Goal: Task Accomplishment & Management: Complete application form

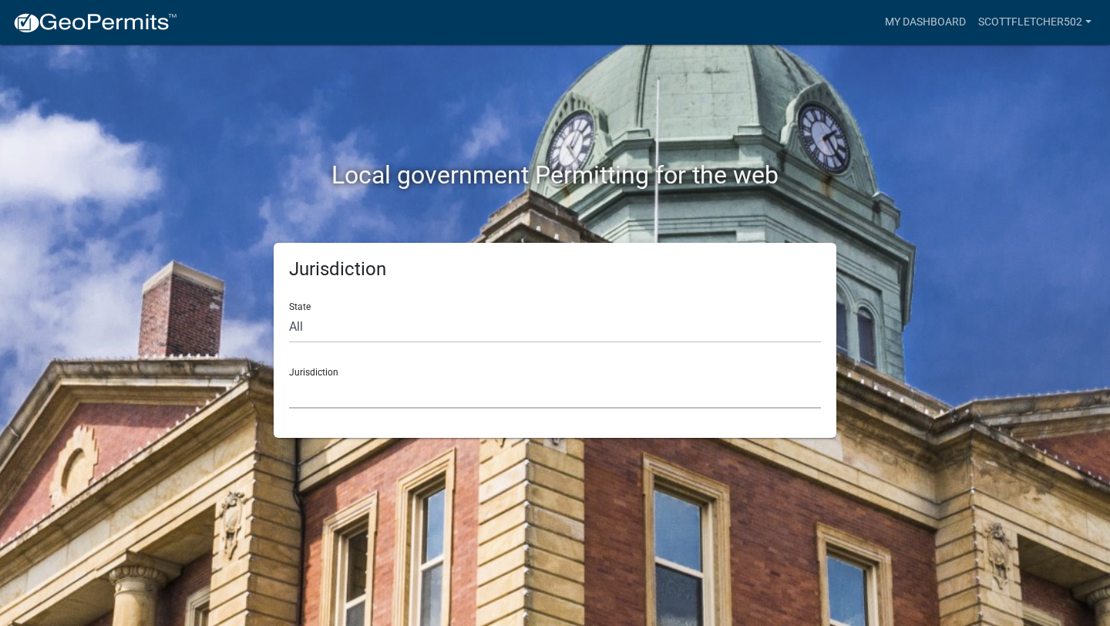
click at [358, 395] on select "Custer County, Colorado Carroll County, Georgia Cook County, Georgia Crawford C…" at bounding box center [555, 393] width 532 height 32
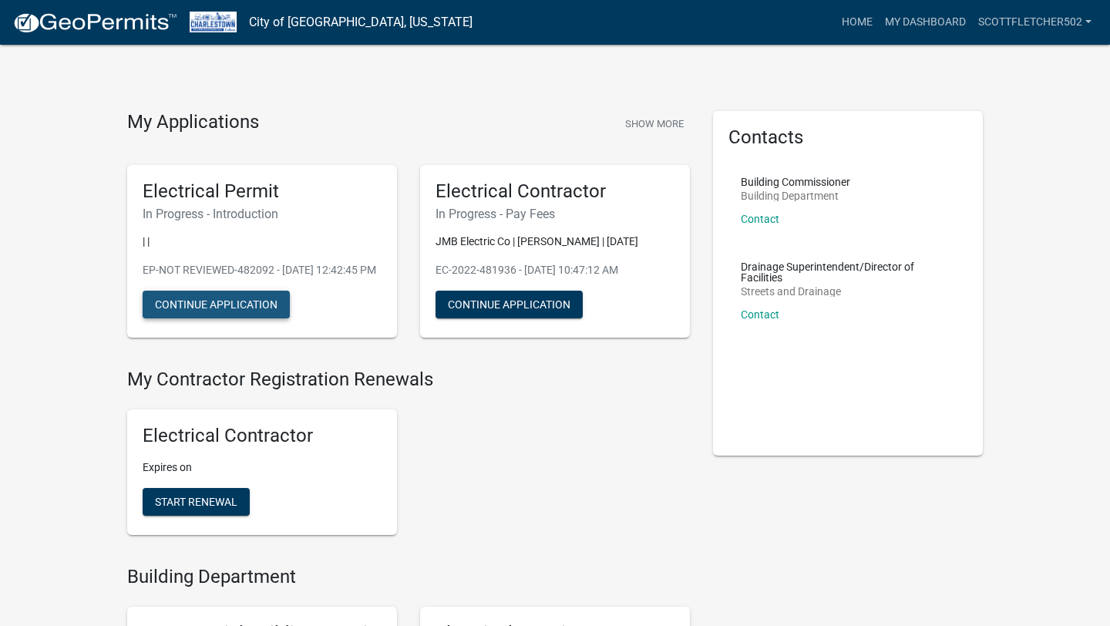
click at [255, 318] on button "Continue Application" at bounding box center [216, 305] width 147 height 28
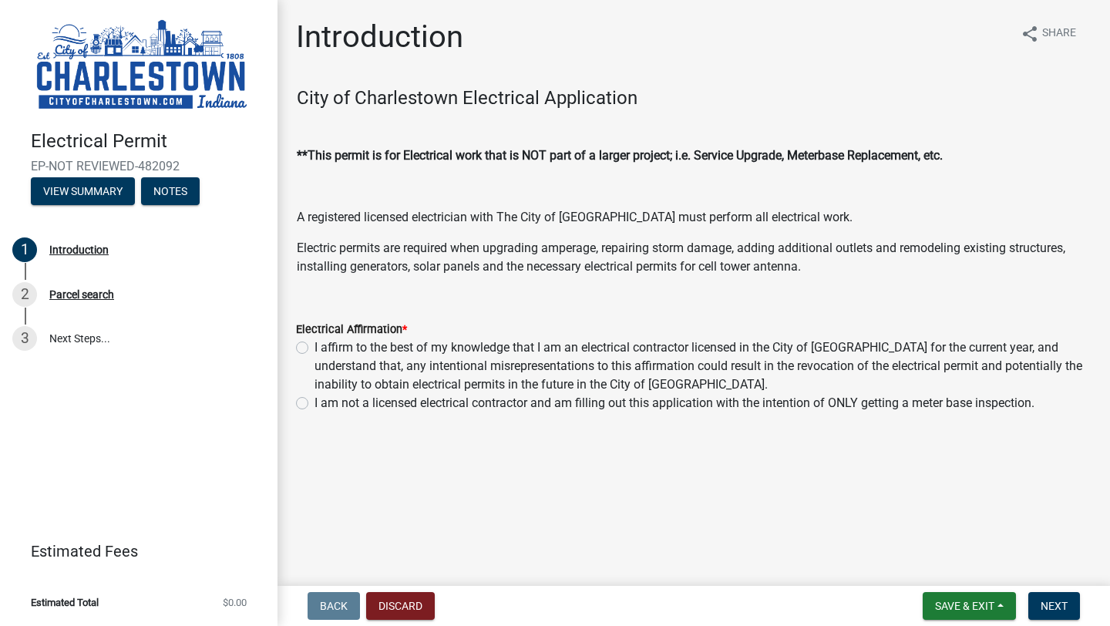
click at [315, 346] on label "I affirm to the best of my knowledge that I am an electrical contractor license…" at bounding box center [703, 366] width 777 height 56
click at [315, 346] on input "I affirm to the best of my knowledge that I am an electrical contractor license…" at bounding box center [320, 343] width 10 height 10
radio input "true"
click at [1067, 615] on button "Next" at bounding box center [1054, 606] width 52 height 28
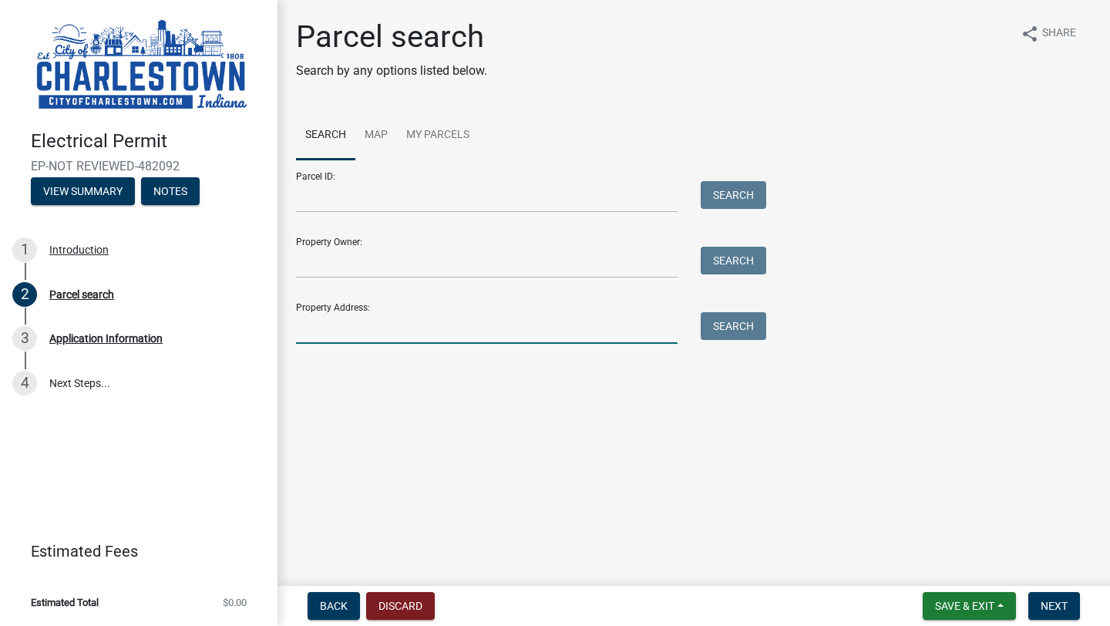
click at [427, 333] on input "Property Address:" at bounding box center [487, 328] width 382 height 32
type input "7635 Melrose Ln"
click at [737, 319] on button "Search" at bounding box center [734, 326] width 66 height 28
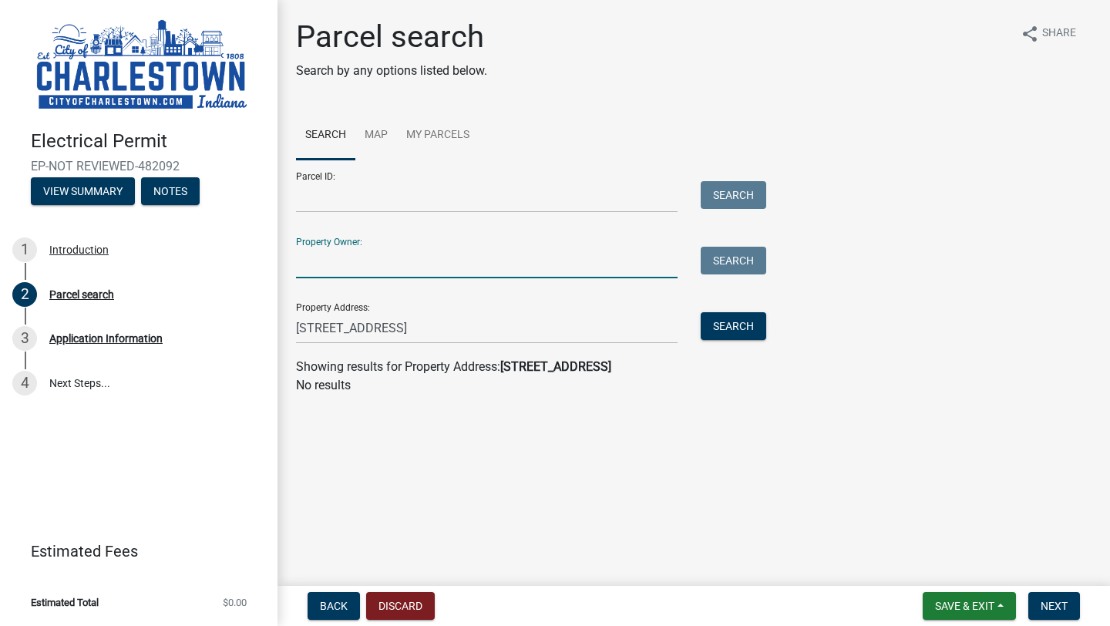
click at [324, 268] on input "Property Owner:" at bounding box center [487, 263] width 382 height 32
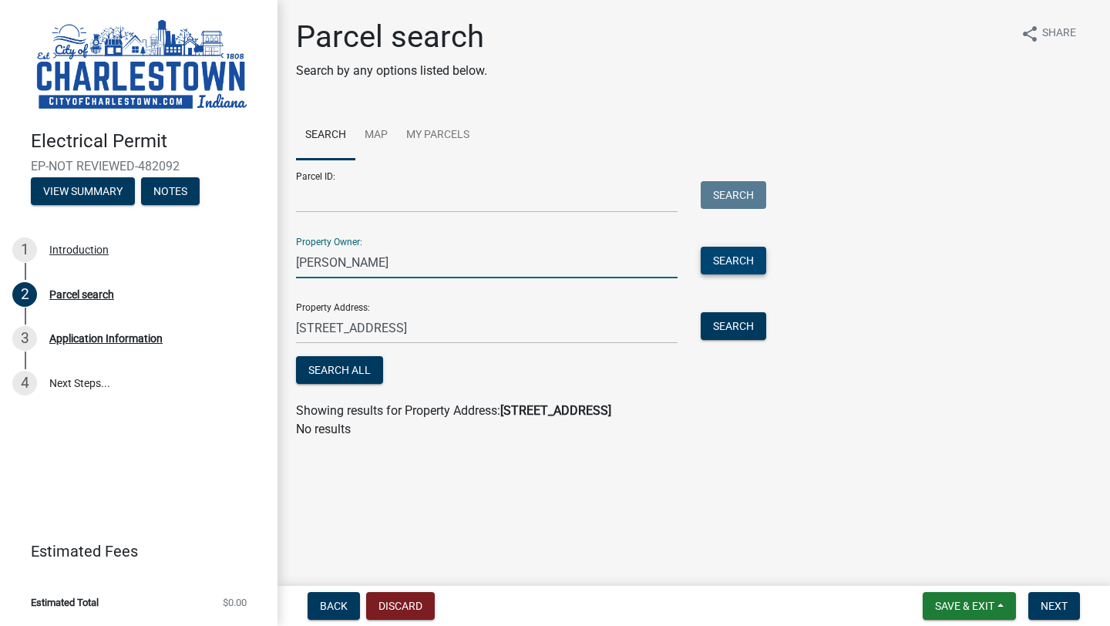
type input "William Davis"
click at [744, 263] on button "Search" at bounding box center [734, 261] width 66 height 28
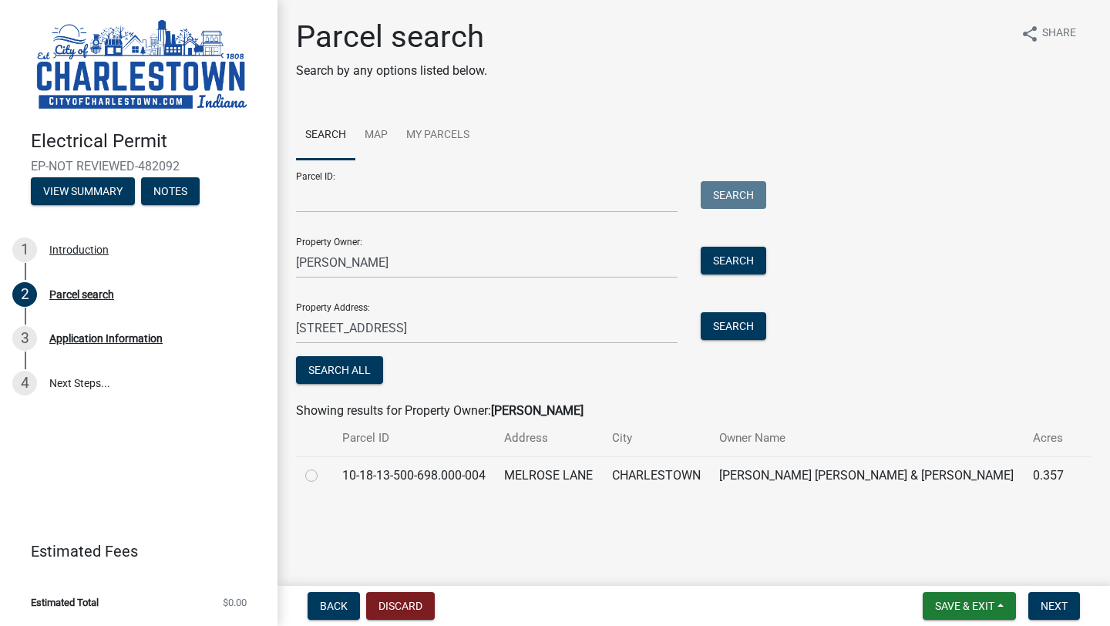
click at [324, 466] on label at bounding box center [324, 466] width 0 height 0
click at [324, 473] on input "radio" at bounding box center [329, 471] width 10 height 10
radio input "true"
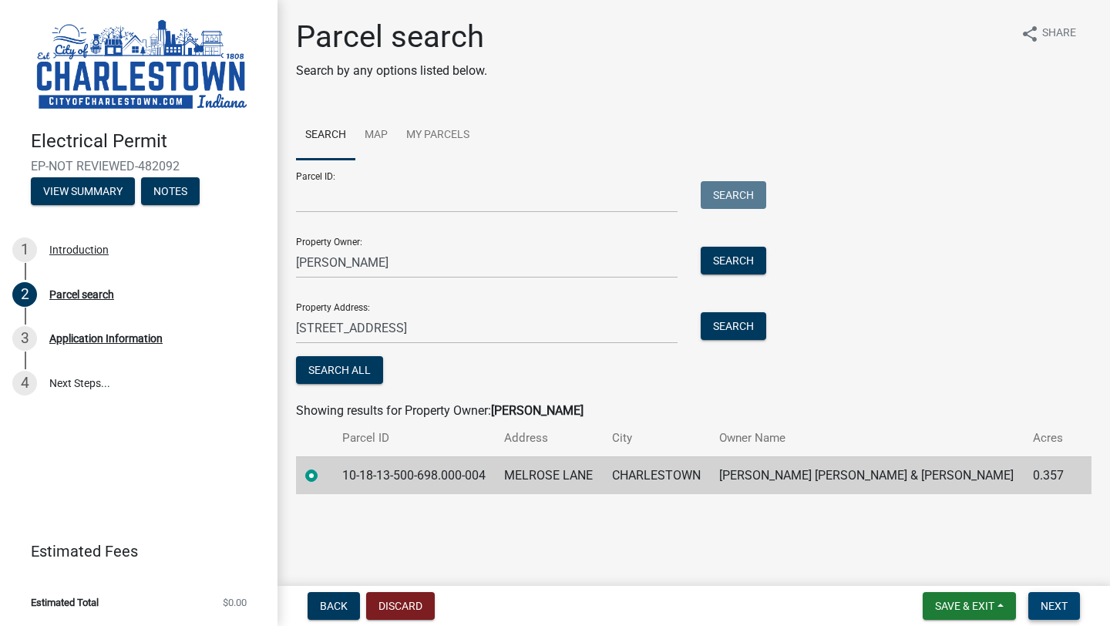
click at [1058, 601] on span "Next" at bounding box center [1054, 606] width 27 height 12
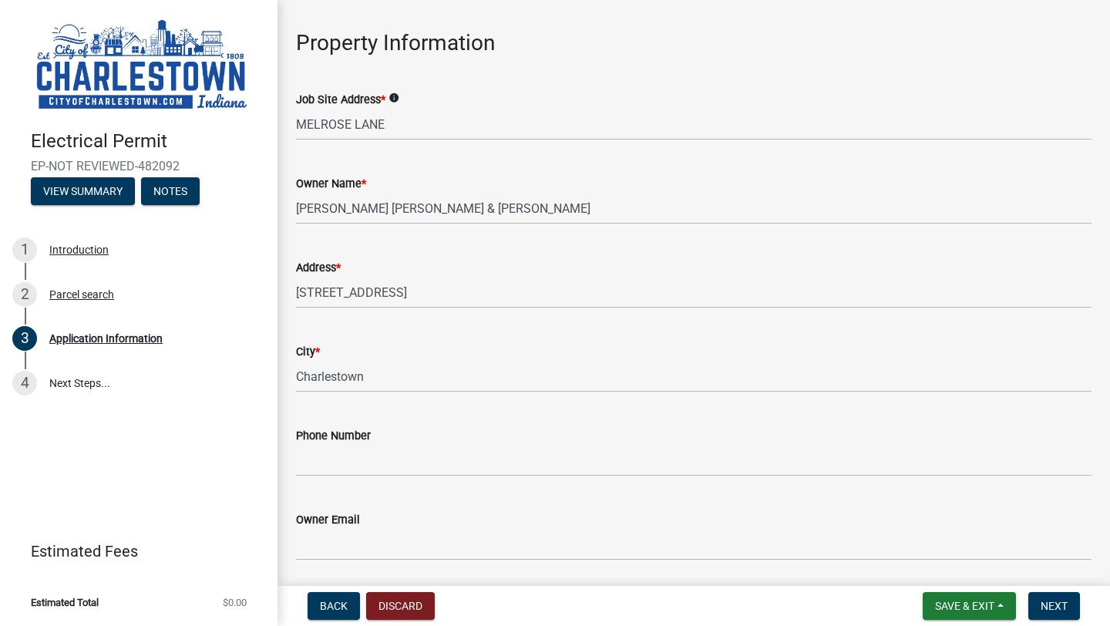
scroll to position [56, 0]
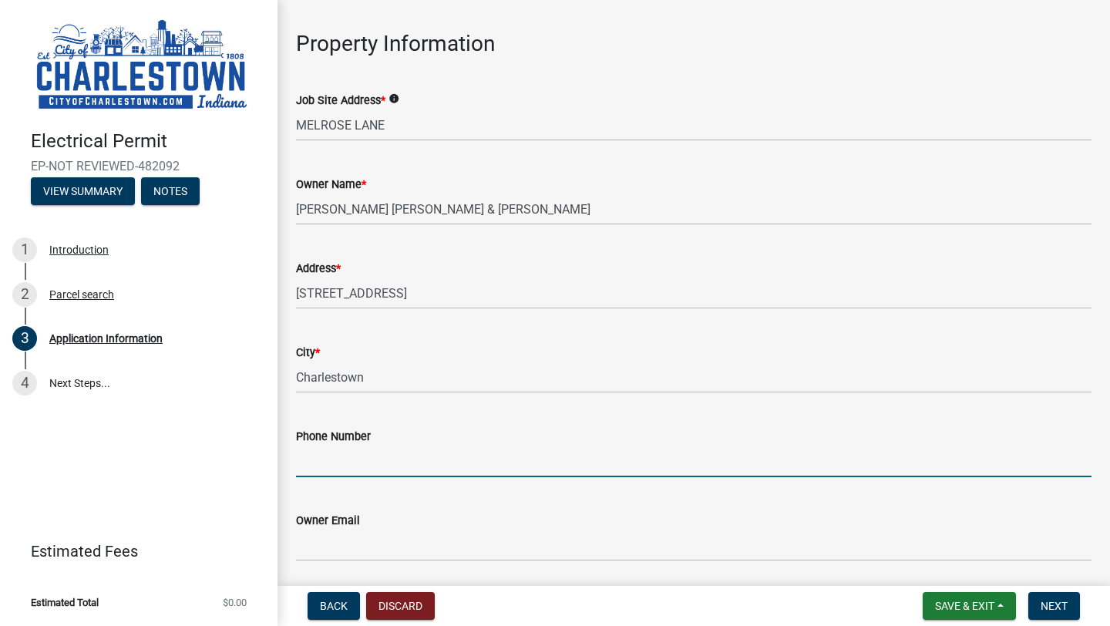
click at [490, 466] on input "Phone Number" at bounding box center [694, 462] width 796 height 32
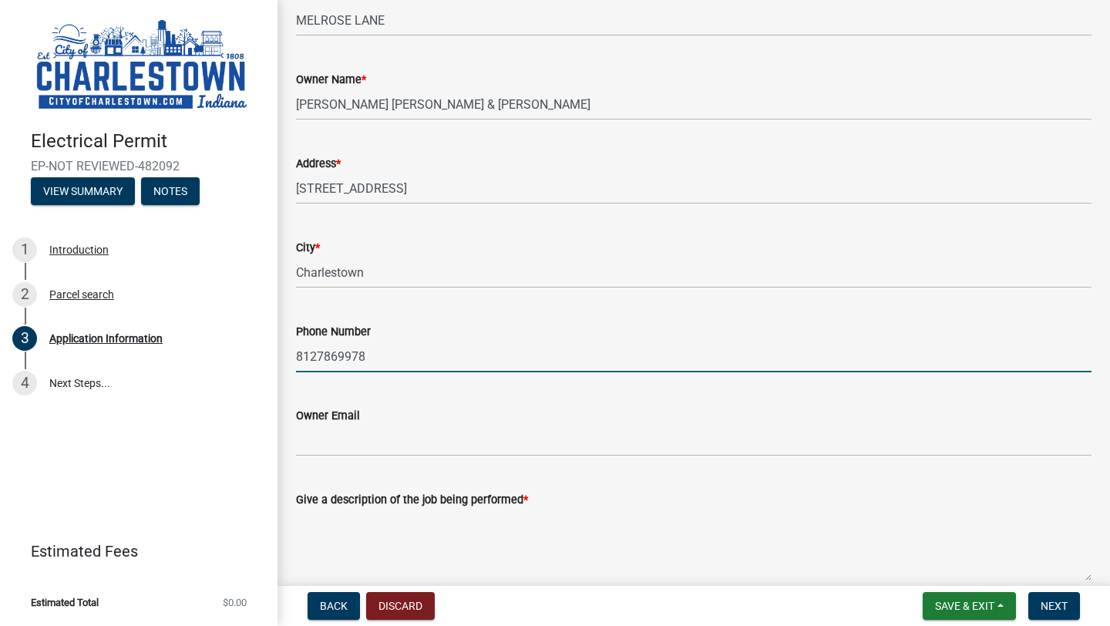
scroll to position [173, 0]
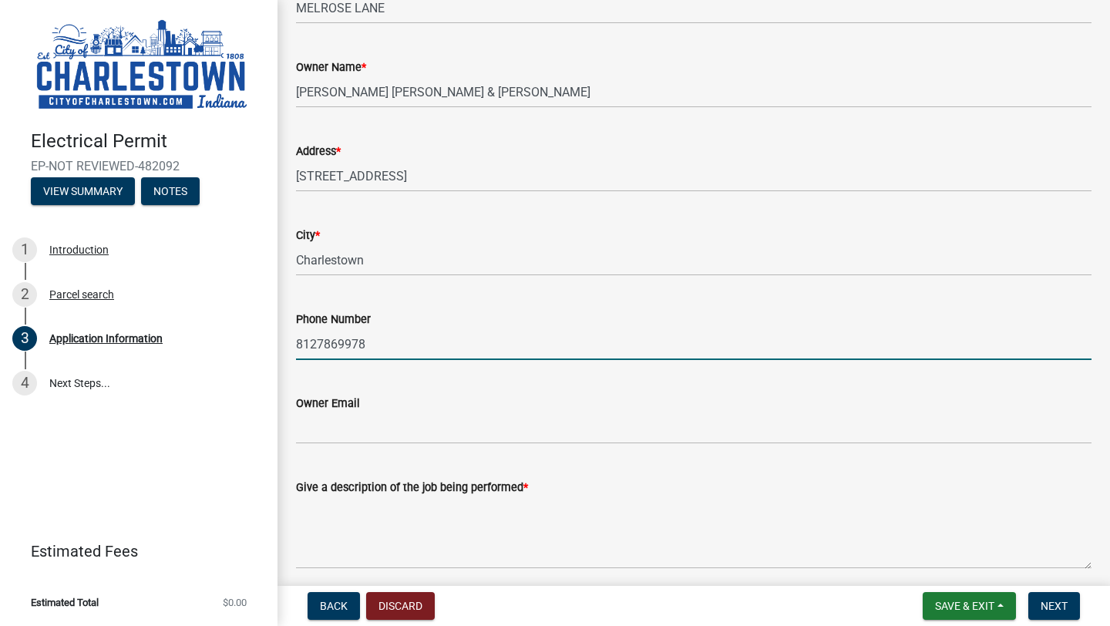
type input "8127869978"
click at [393, 421] on input "Owner Email" at bounding box center [694, 428] width 796 height 32
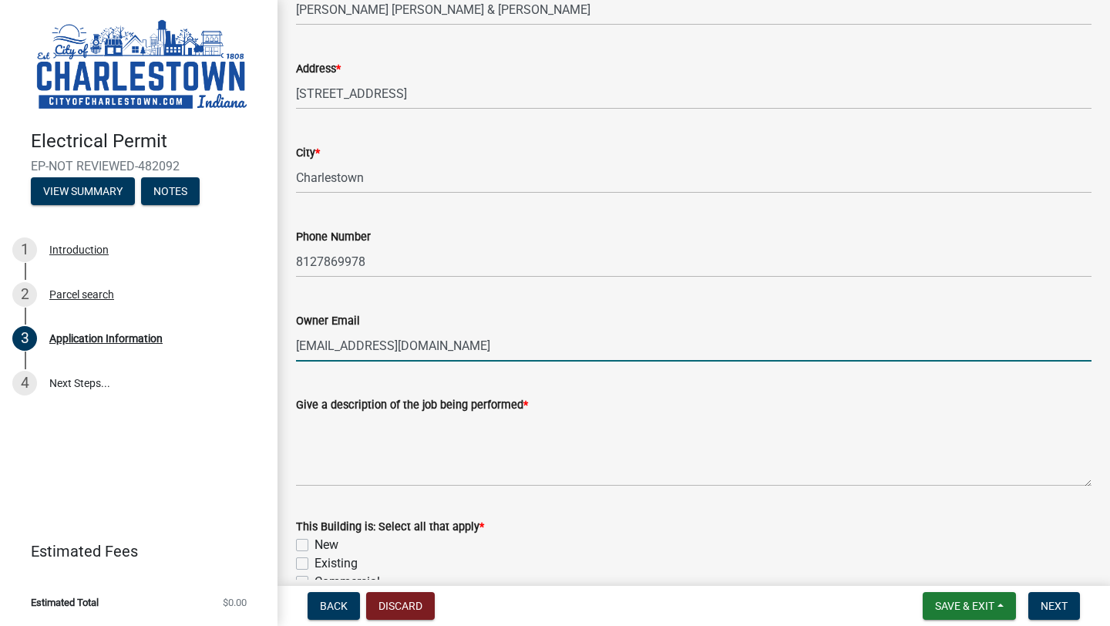
scroll to position [281, 0]
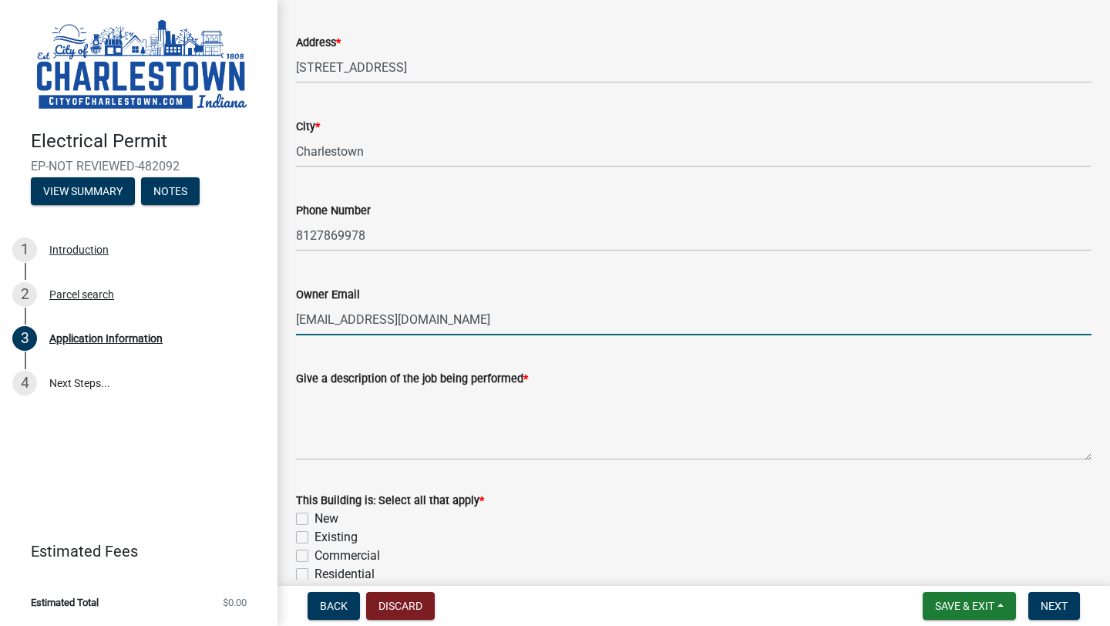
type input "[EMAIL_ADDRESS][DOMAIN_NAME]"
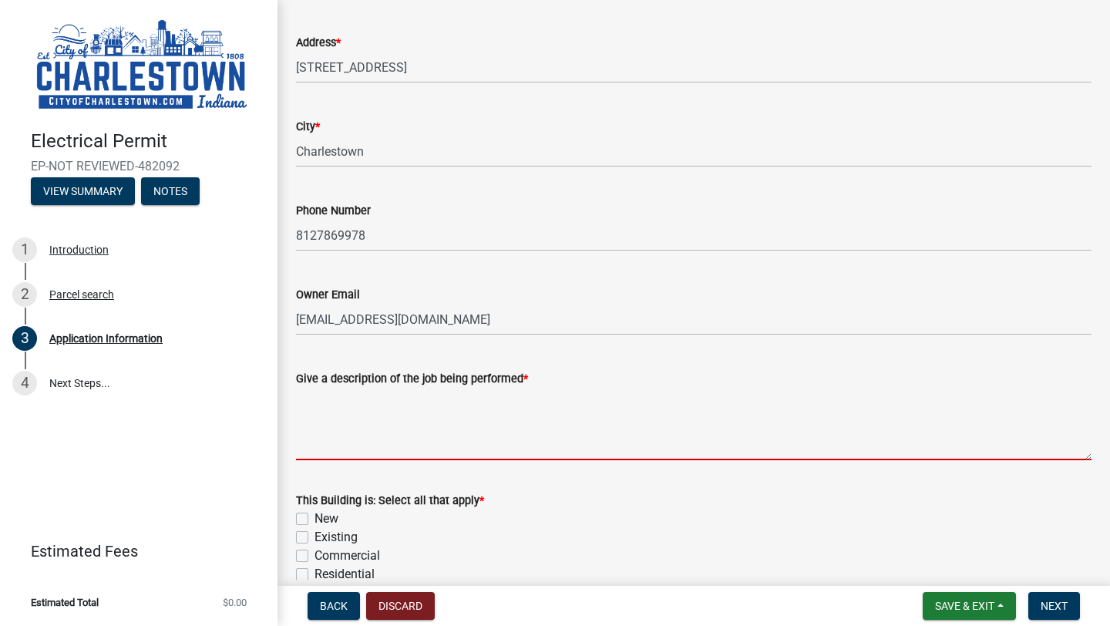
click at [355, 451] on textarea "Give a description of the job being performed *" at bounding box center [694, 424] width 796 height 72
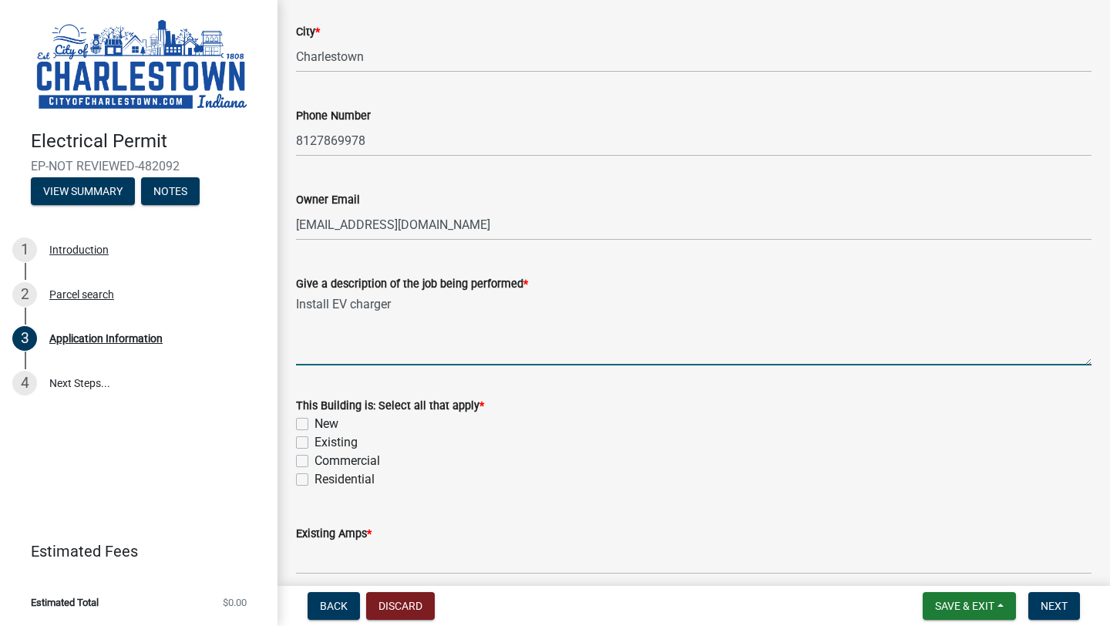
scroll to position [382, 0]
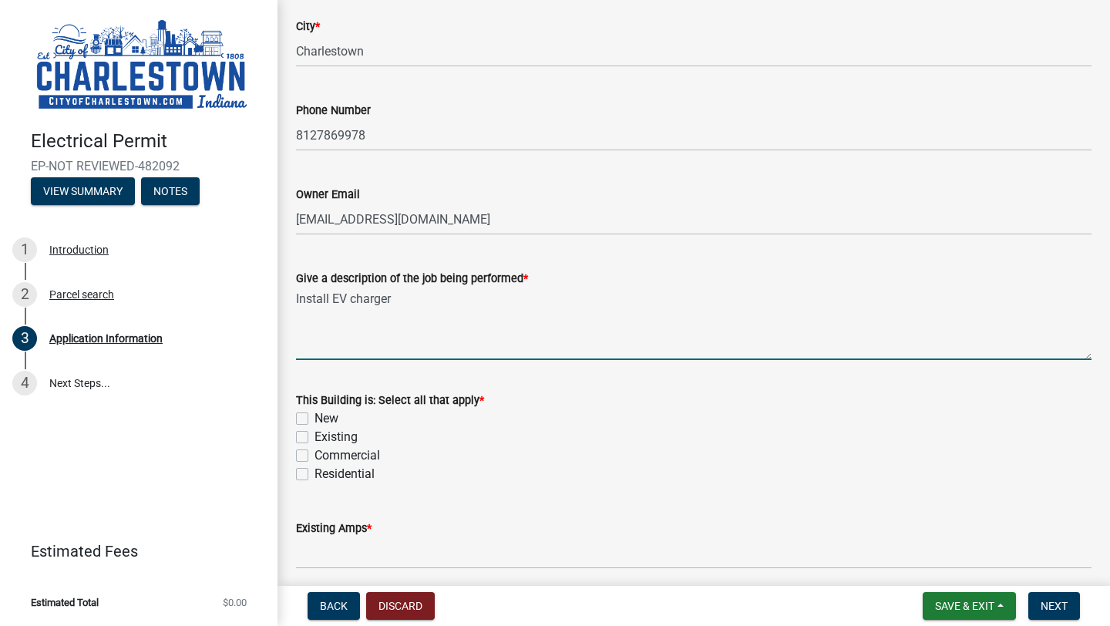
type textarea "Install EV charger"
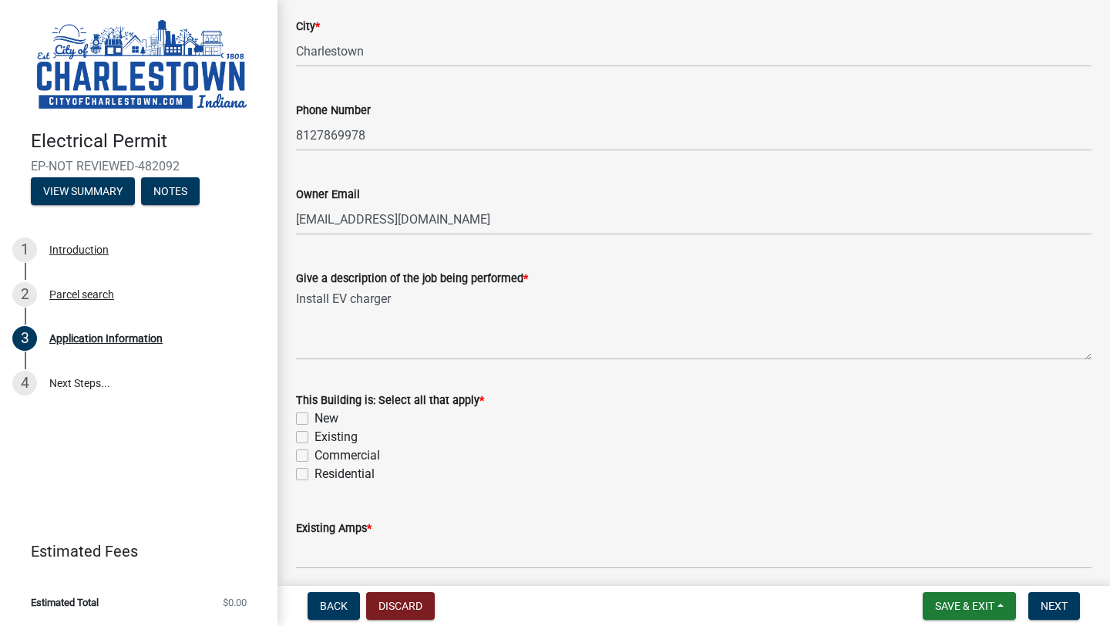
click at [315, 433] on label "Existing" at bounding box center [336, 437] width 43 height 19
click at [315, 433] on input "Existing" at bounding box center [320, 433] width 10 height 10
checkbox input "true"
checkbox input "false"
checkbox input "true"
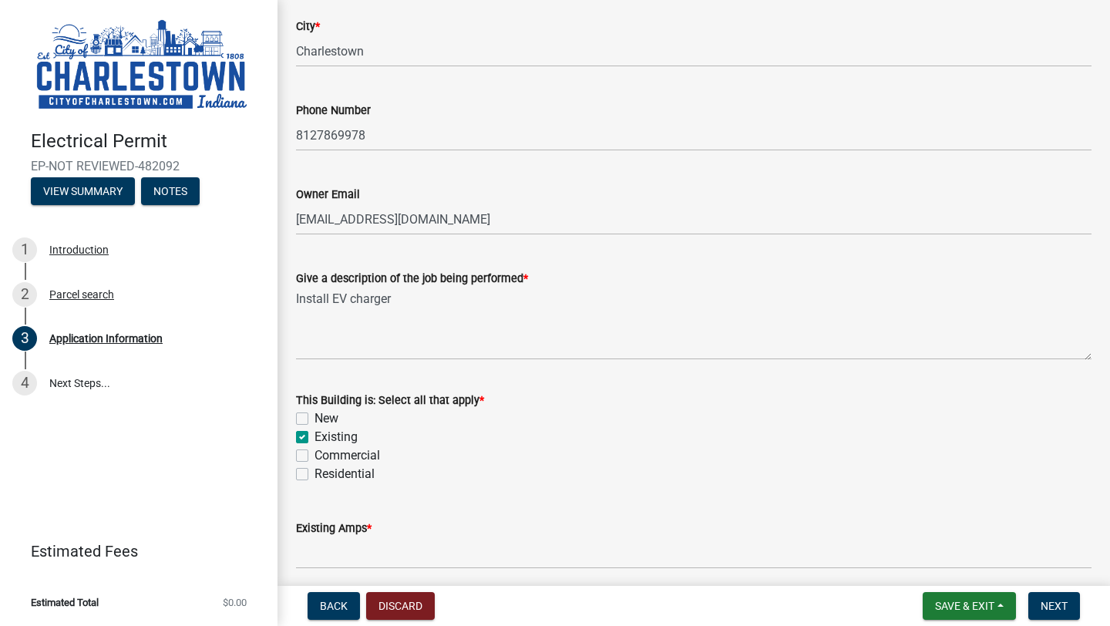
checkbox input "false"
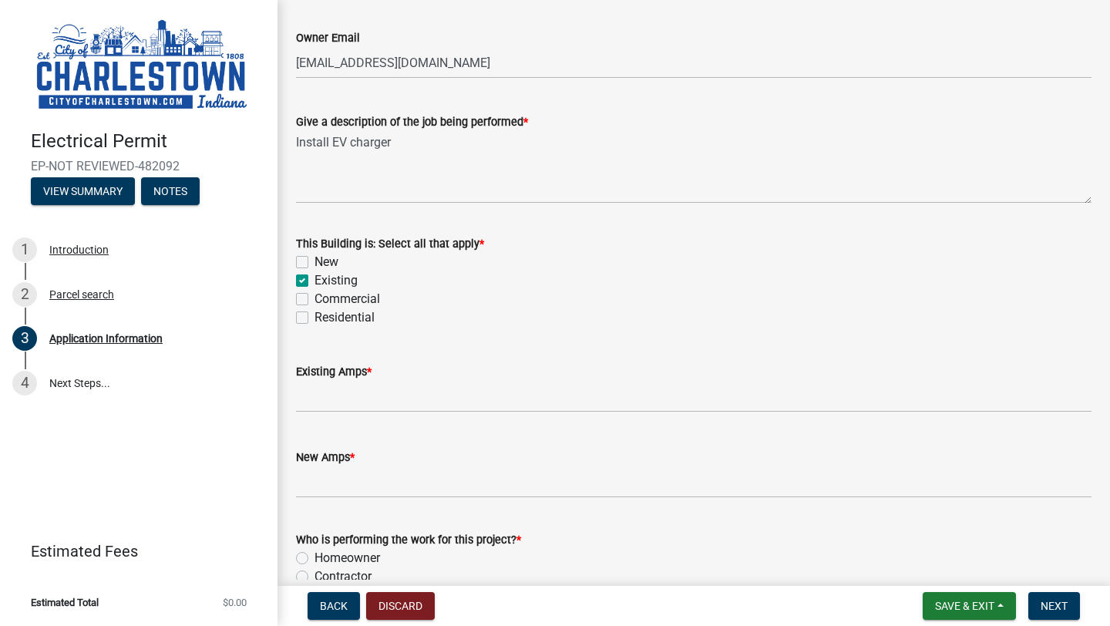
scroll to position [541, 0]
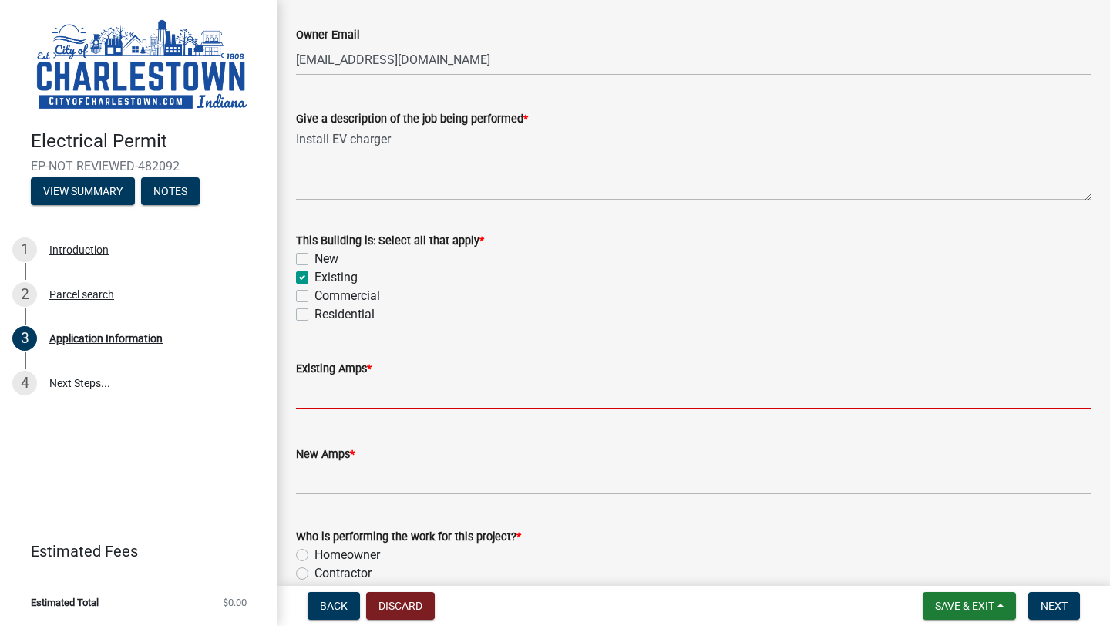
click at [463, 404] on input "text" at bounding box center [694, 394] width 796 height 32
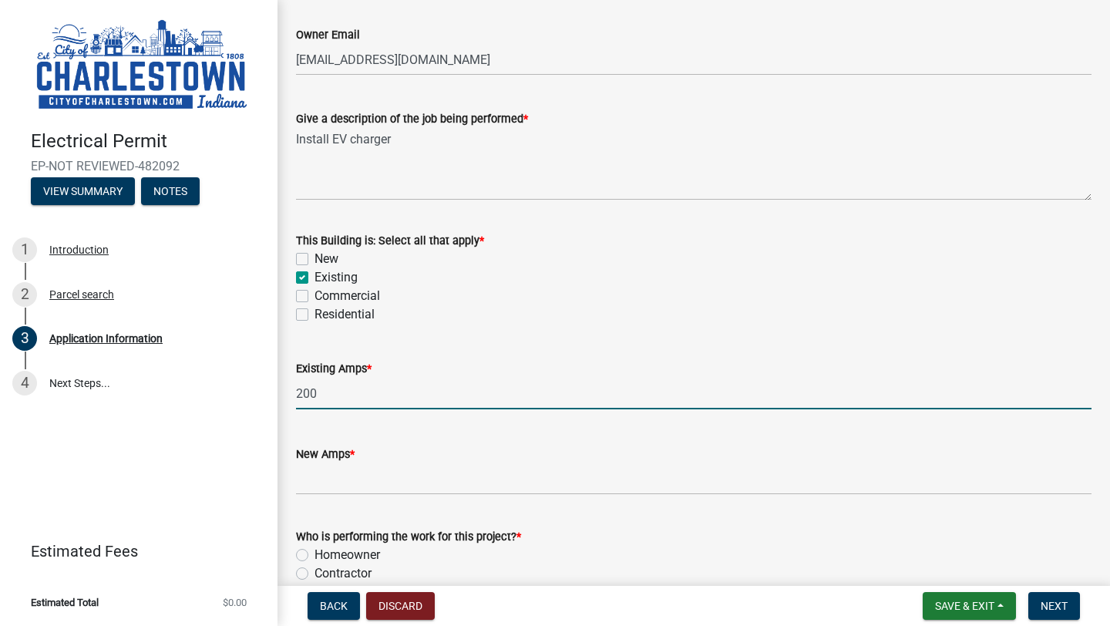
type input "200"
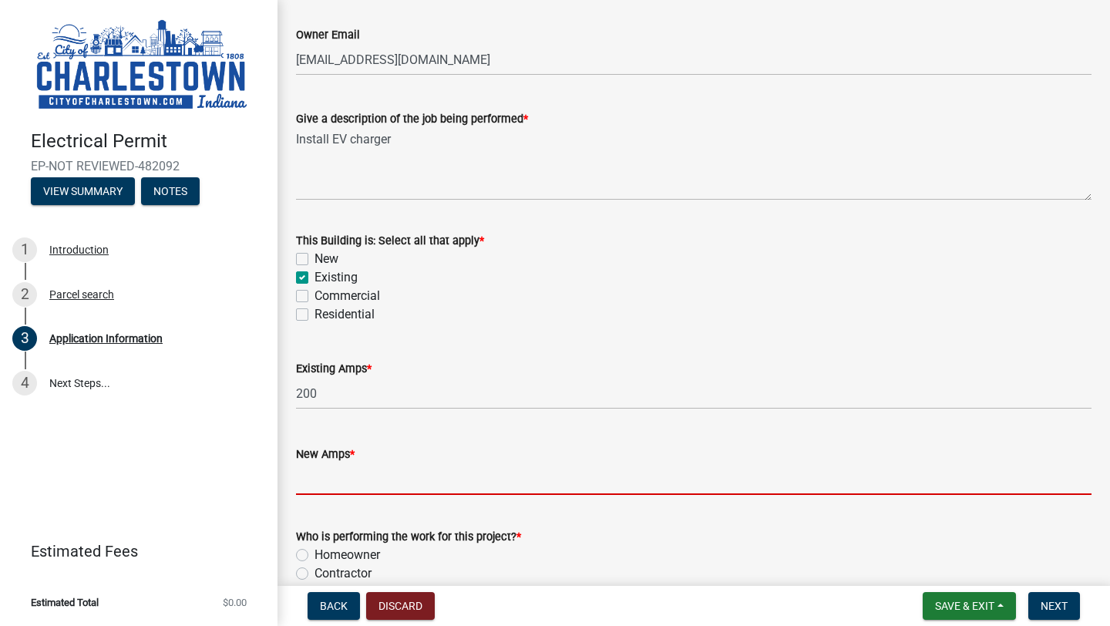
click at [419, 475] on input "text" at bounding box center [694, 479] width 796 height 32
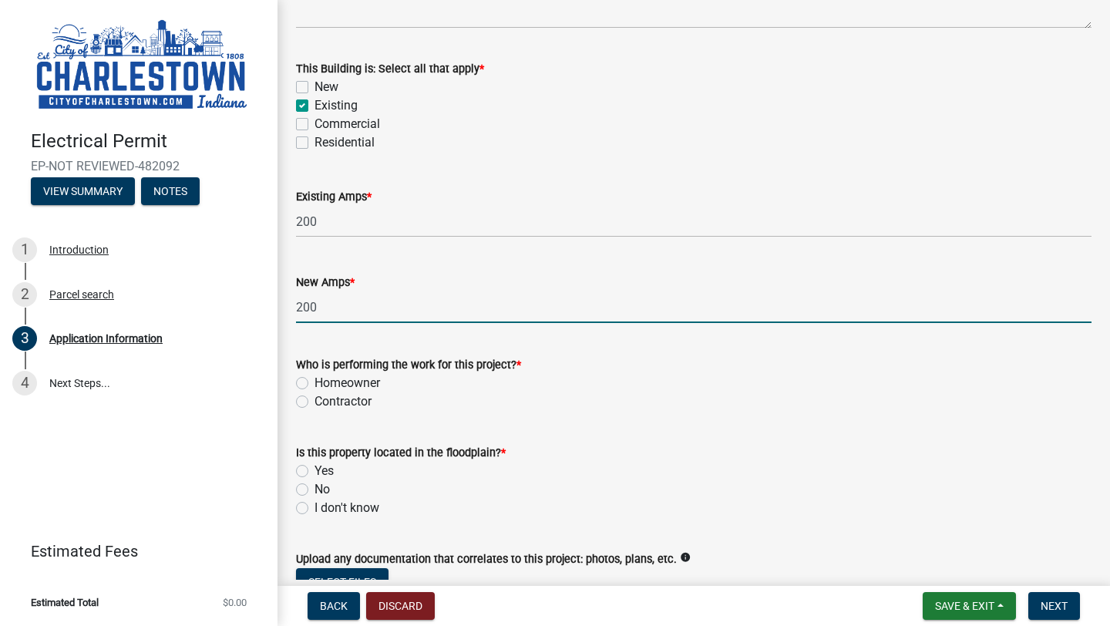
scroll to position [714, 0]
type input "200"
click at [315, 402] on label "Contractor" at bounding box center [343, 401] width 57 height 19
click at [315, 402] on input "Contractor" at bounding box center [320, 397] width 10 height 10
radio input "true"
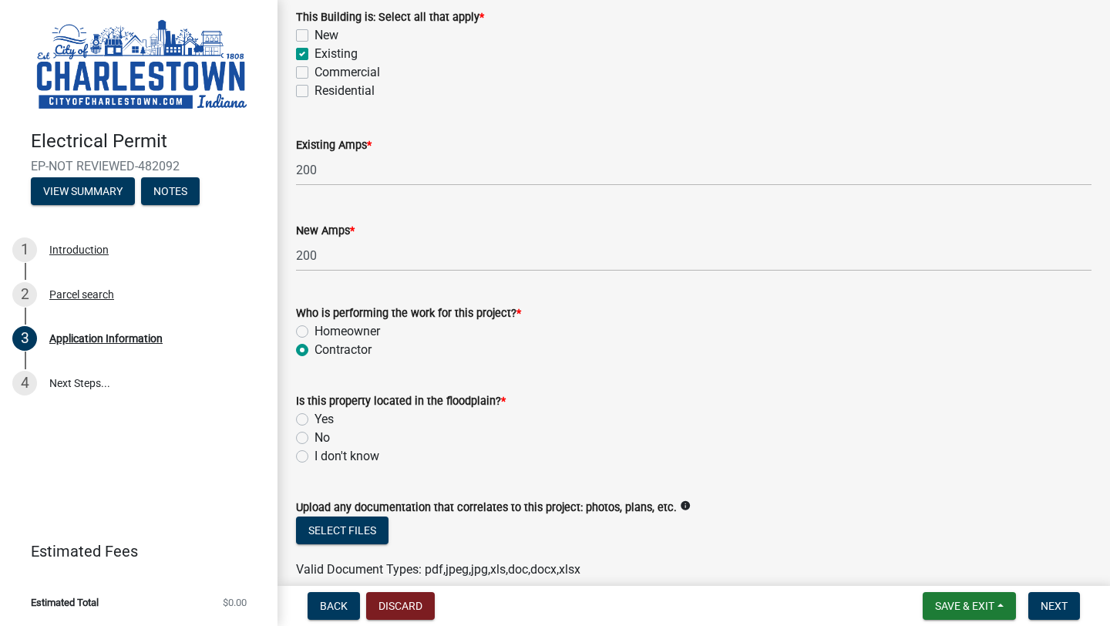
scroll to position [766, 0]
click at [315, 453] on label "I don't know" at bounding box center [347, 455] width 65 height 19
click at [315, 453] on input "I don't know" at bounding box center [320, 451] width 10 height 10
radio input "true"
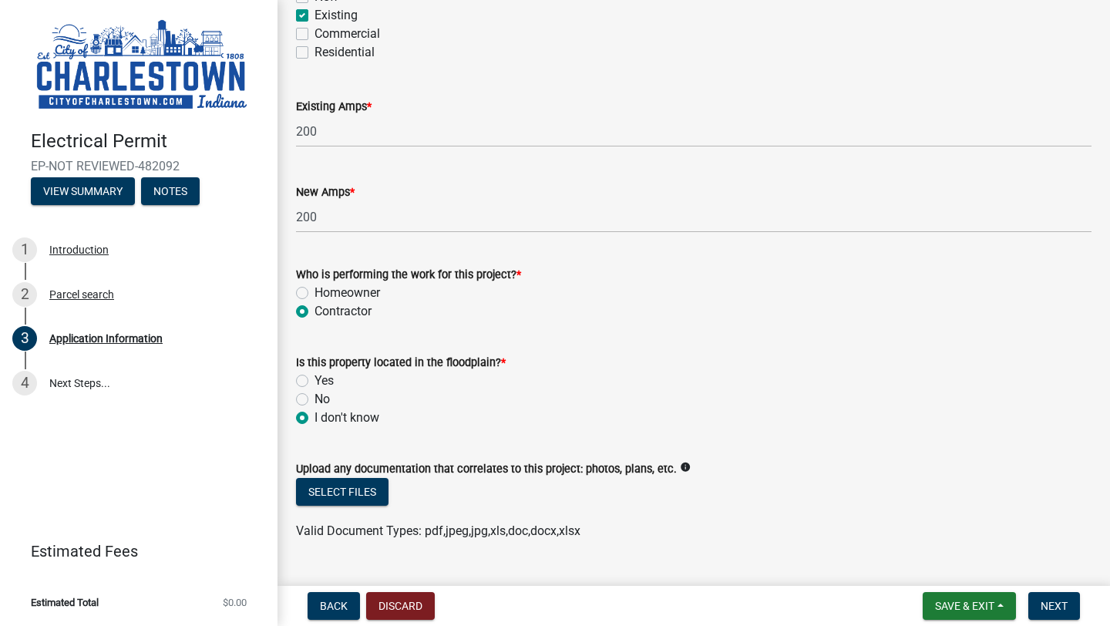
scroll to position [837, 0]
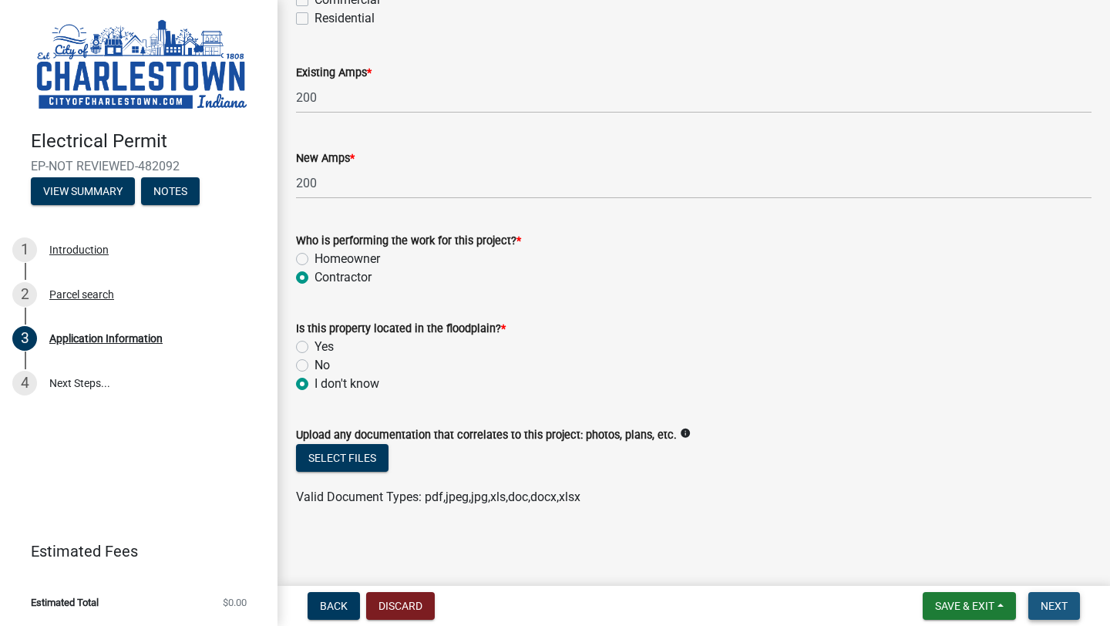
click at [1061, 613] on button "Next" at bounding box center [1054, 606] width 52 height 28
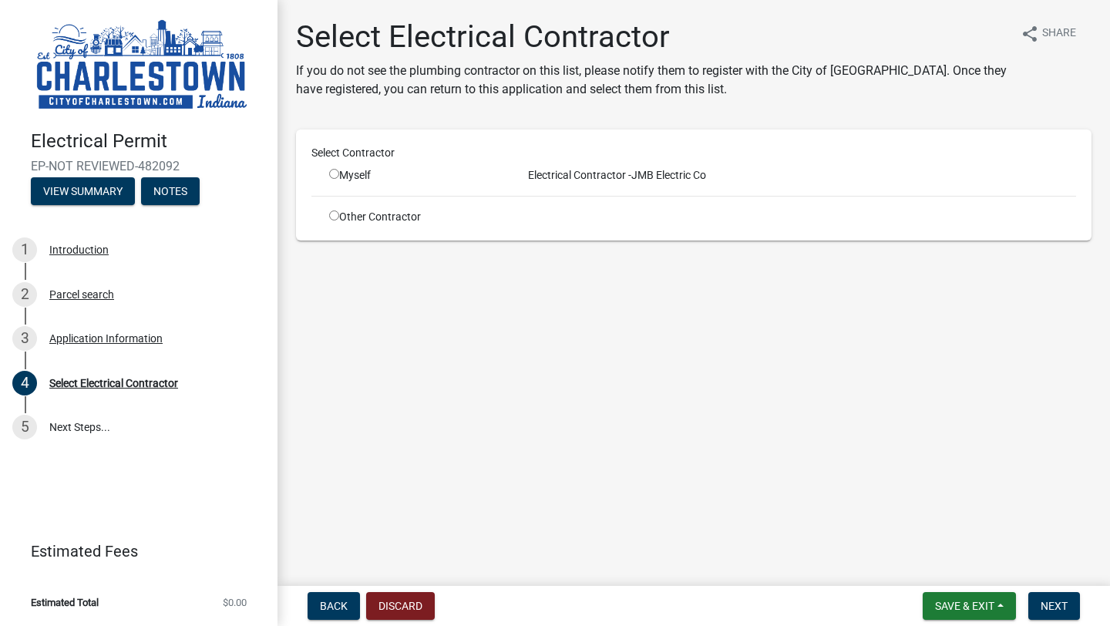
click at [335, 171] on input "radio" at bounding box center [334, 174] width 10 height 10
radio input "true"
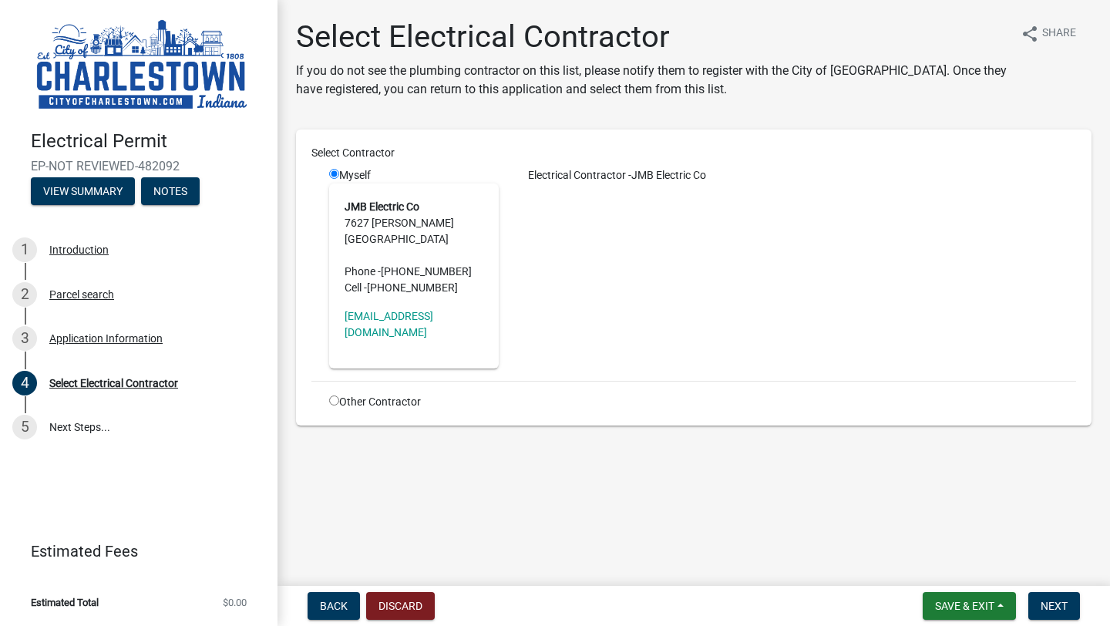
click at [370, 218] on address "JMB Electric Co 7627 Stovall Pl LOUISVILLE, KY 40228 Phone - (502) 572-6356 Cel…" at bounding box center [414, 247] width 139 height 97
click at [1055, 607] on span "Next" at bounding box center [1054, 606] width 27 height 12
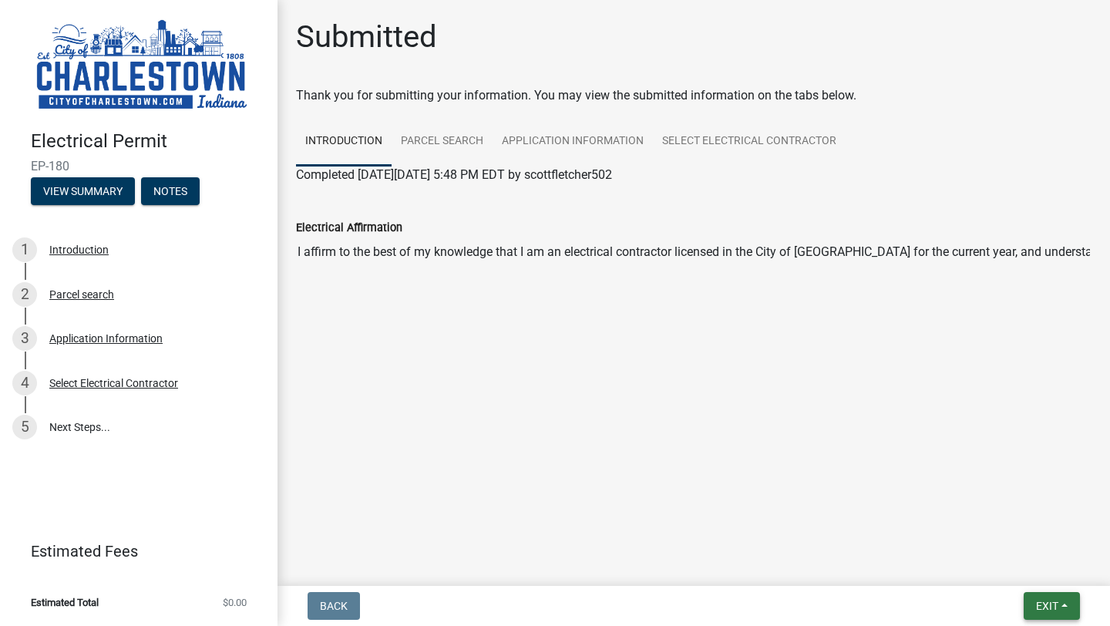
click at [1041, 606] on span "Exit" at bounding box center [1047, 606] width 22 height 12
click at [836, 516] on main "Submitted Thank you for submitting your information. You may view the submitted…" at bounding box center [694, 290] width 833 height 580
click at [453, 139] on link "Parcel search" at bounding box center [442, 141] width 101 height 49
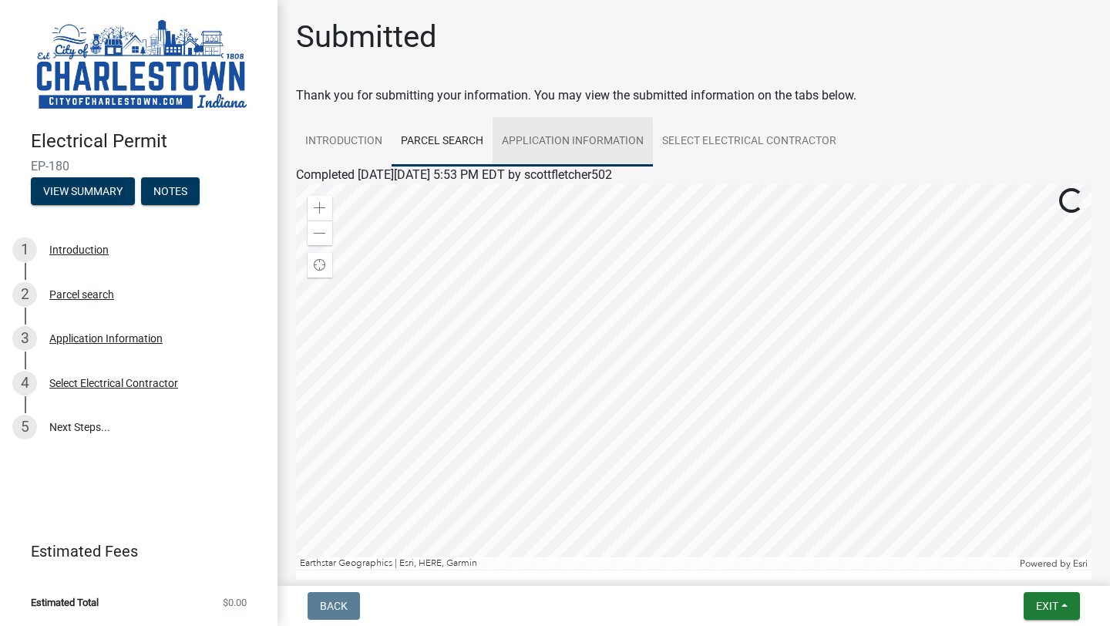
click at [569, 135] on link "Application Information" at bounding box center [573, 141] width 160 height 49
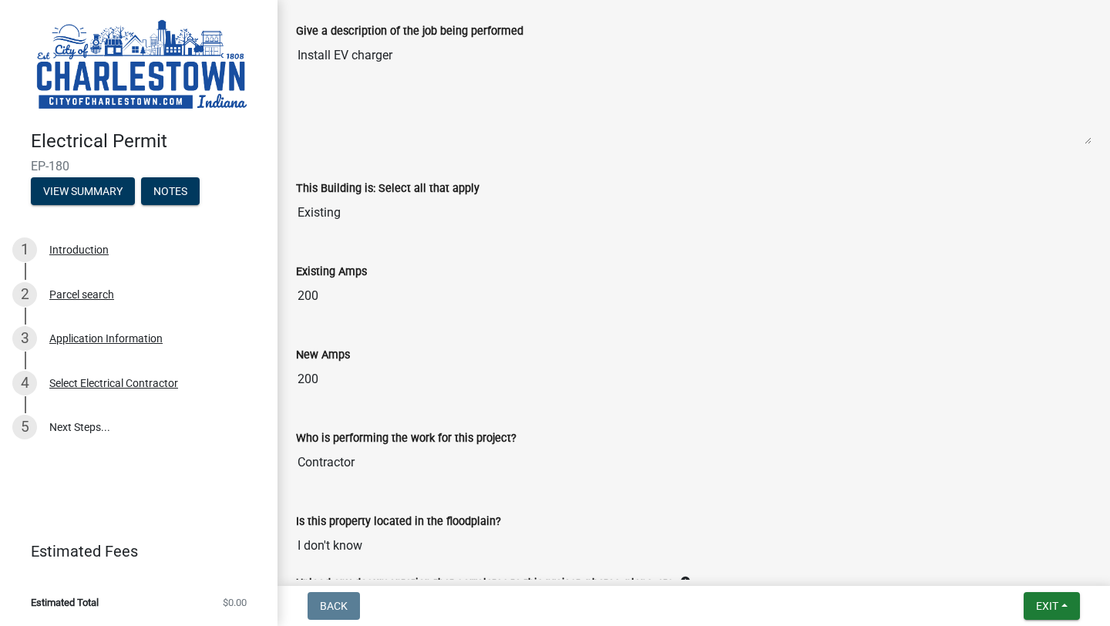
scroll to position [812, 0]
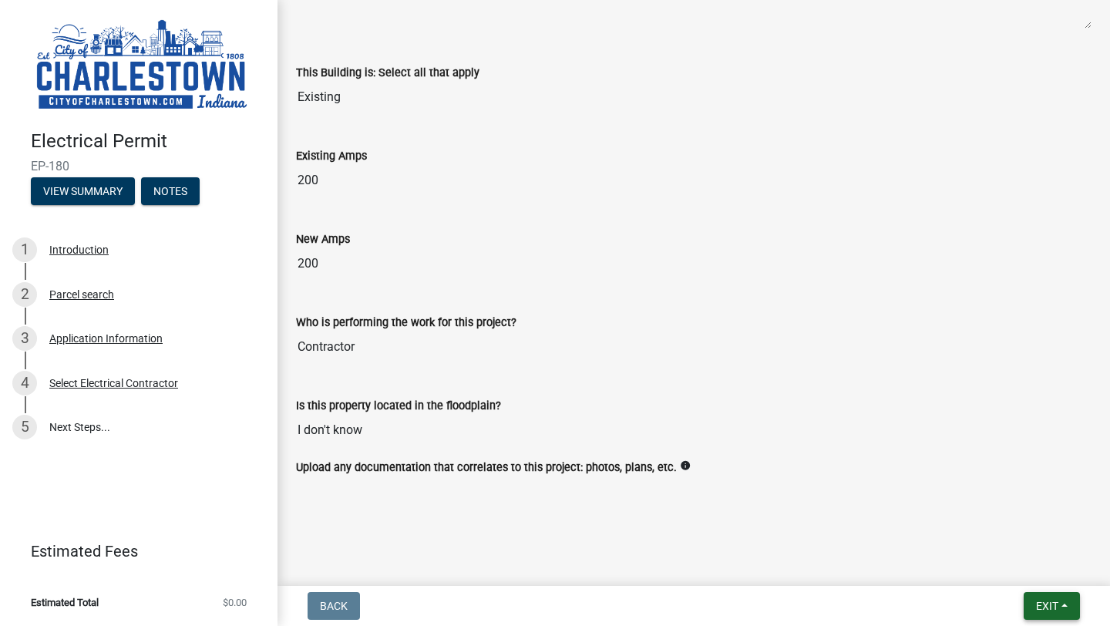
click at [1033, 606] on button "Exit" at bounding box center [1052, 606] width 56 height 28
click at [999, 565] on button "Save & Exit" at bounding box center [1018, 565] width 123 height 37
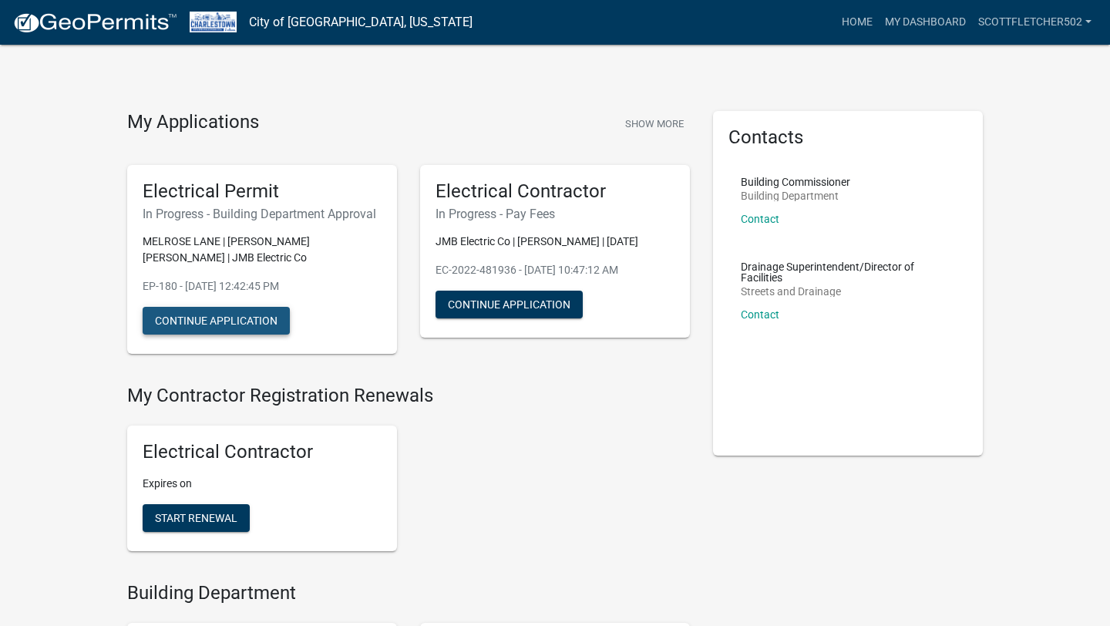
click at [246, 315] on button "Continue Application" at bounding box center [216, 321] width 147 height 28
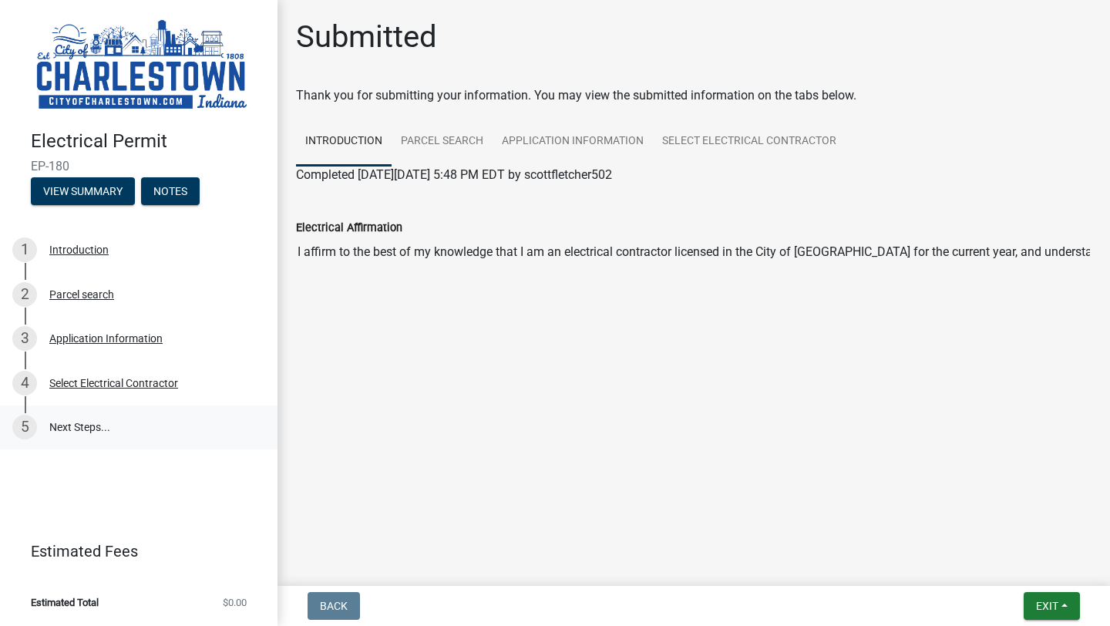
click at [76, 422] on link "5 Next Steps..." at bounding box center [139, 427] width 278 height 45
click at [133, 389] on div "Select Electrical Contractor" at bounding box center [113, 383] width 129 height 11
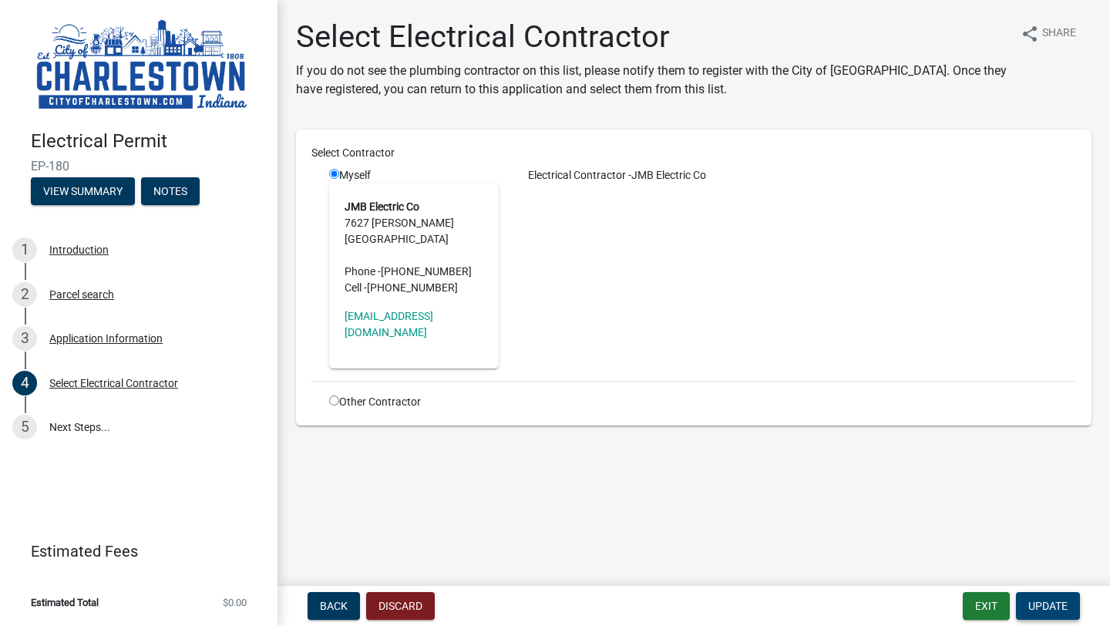
click at [1054, 609] on span "Update" at bounding box center [1047, 606] width 39 height 12
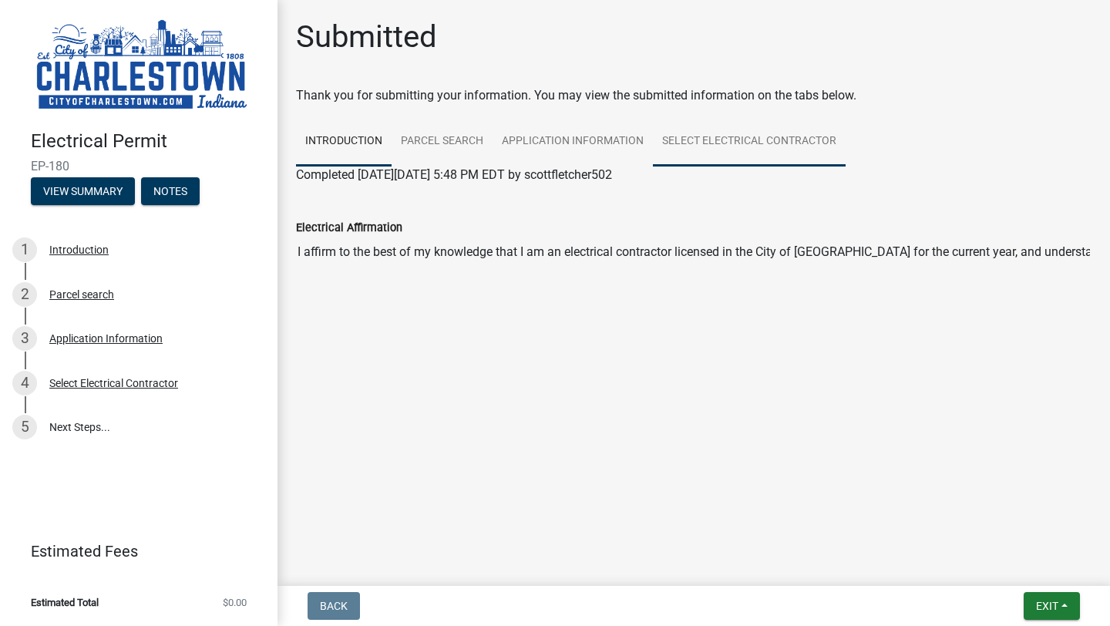
click at [716, 138] on link "Select Electrical Contractor" at bounding box center [749, 141] width 193 height 49
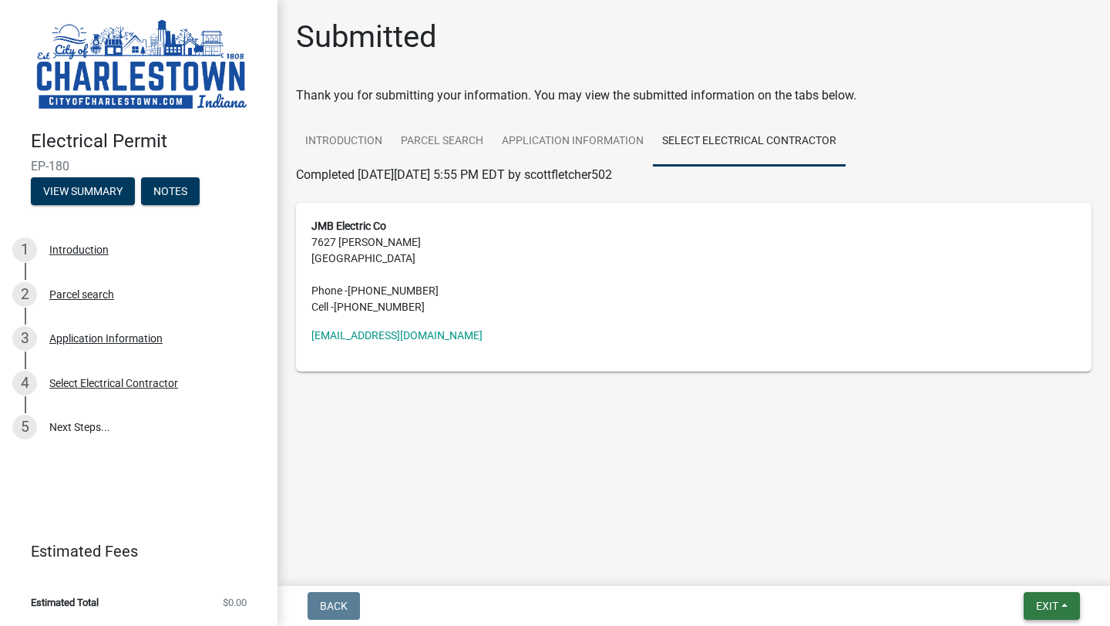
click at [1038, 604] on span "Exit" at bounding box center [1047, 606] width 22 height 12
click at [1011, 570] on button "Save & Exit" at bounding box center [1018, 565] width 123 height 37
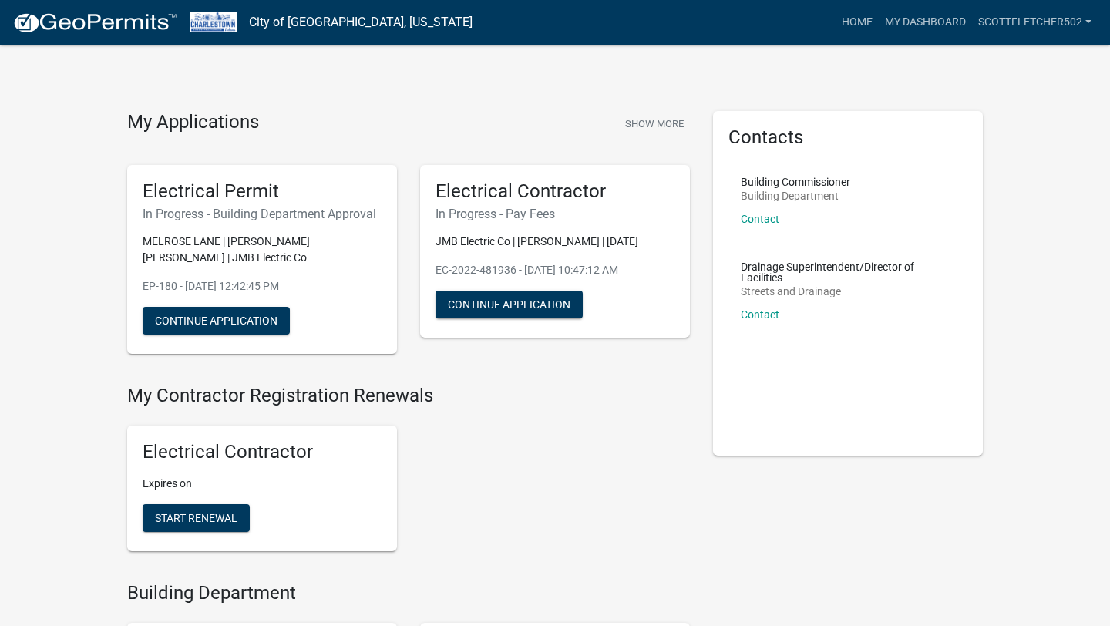
click at [537, 214] on h6 "In Progress - Pay Fees" at bounding box center [555, 214] width 239 height 15
click at [543, 300] on button "Continue Application" at bounding box center [509, 305] width 147 height 28
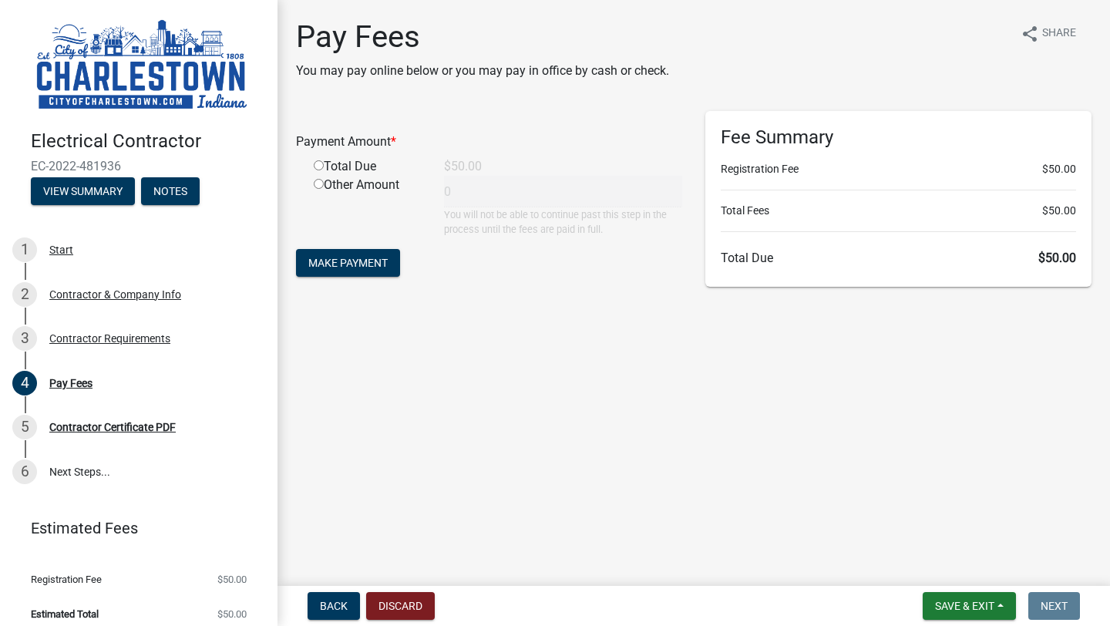
click at [320, 167] on input "radio" at bounding box center [319, 165] width 10 height 10
radio input "true"
type input "50"
click at [398, 262] on button "Make Payment" at bounding box center [348, 263] width 104 height 28
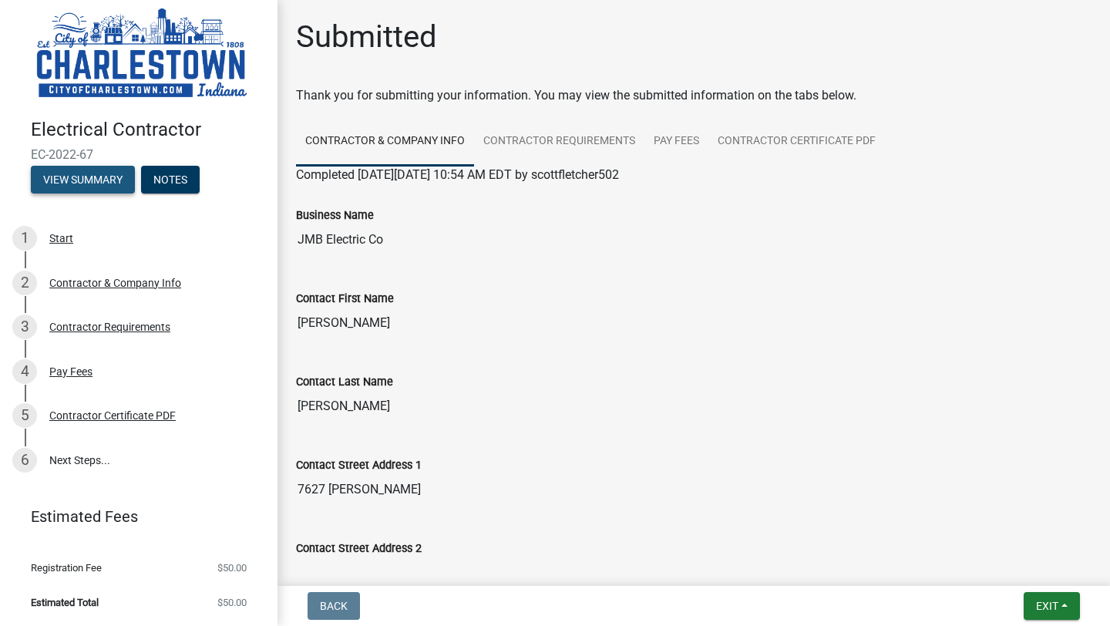
click at [106, 183] on button "View Summary" at bounding box center [83, 180] width 104 height 28
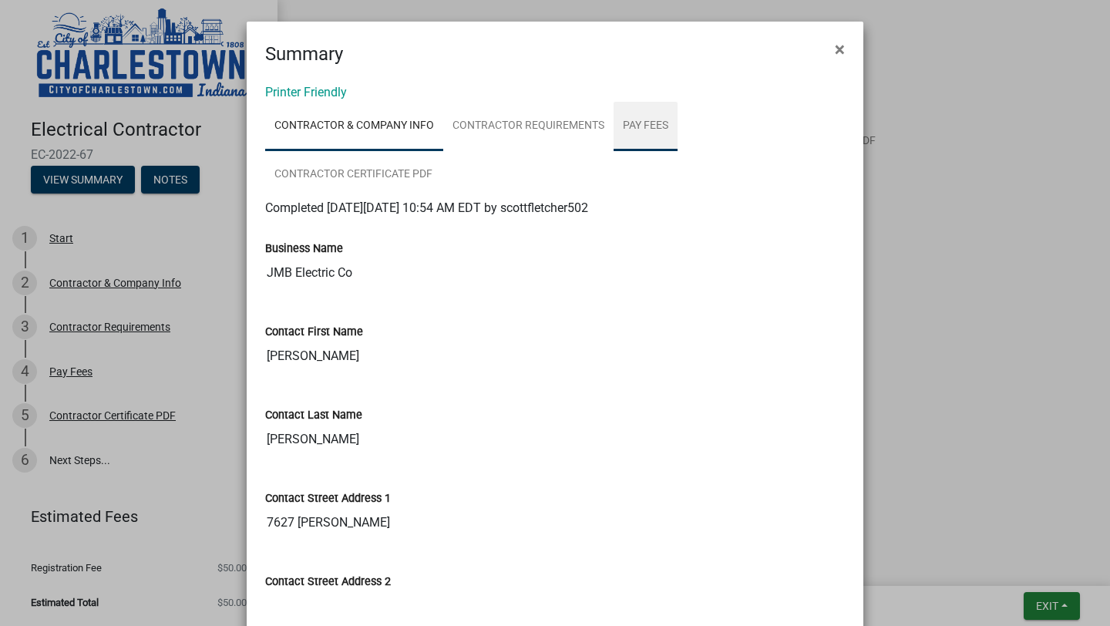
click at [638, 124] on link "Pay Fees" at bounding box center [646, 126] width 64 height 49
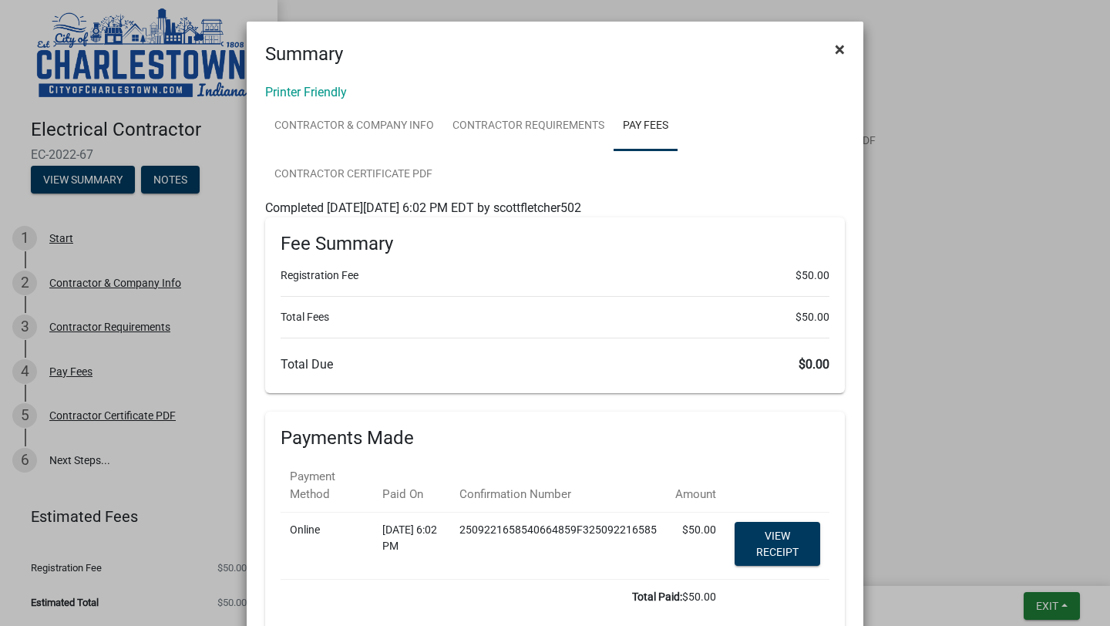
click at [833, 48] on button "×" at bounding box center [840, 49] width 35 height 43
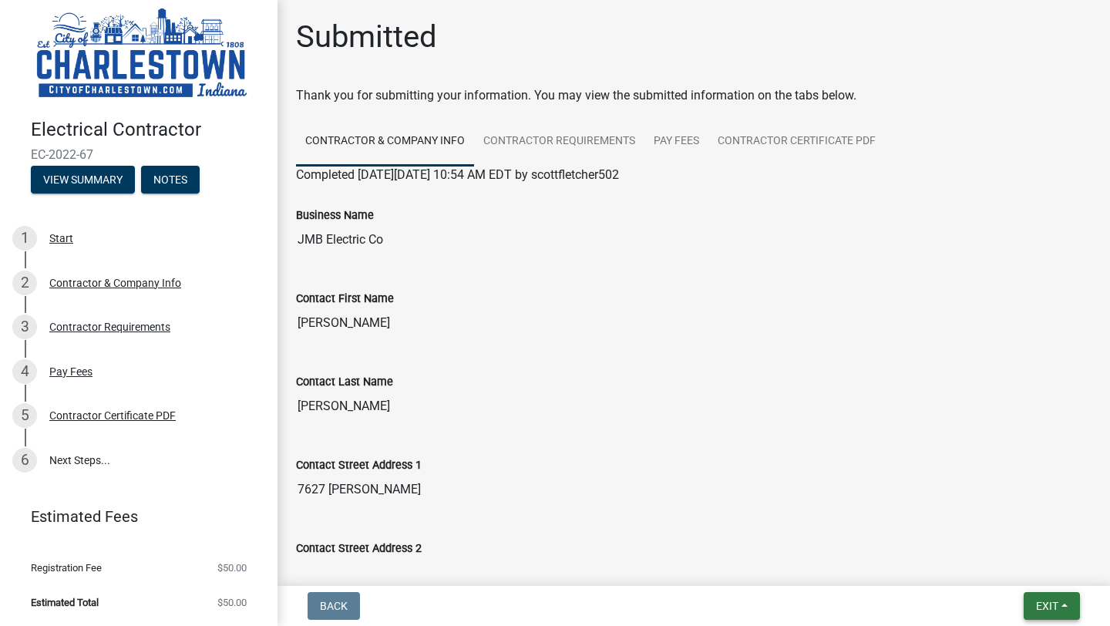
click at [1041, 610] on span "Exit" at bounding box center [1047, 606] width 22 height 12
click at [1020, 570] on button "Save & Exit" at bounding box center [1018, 565] width 123 height 37
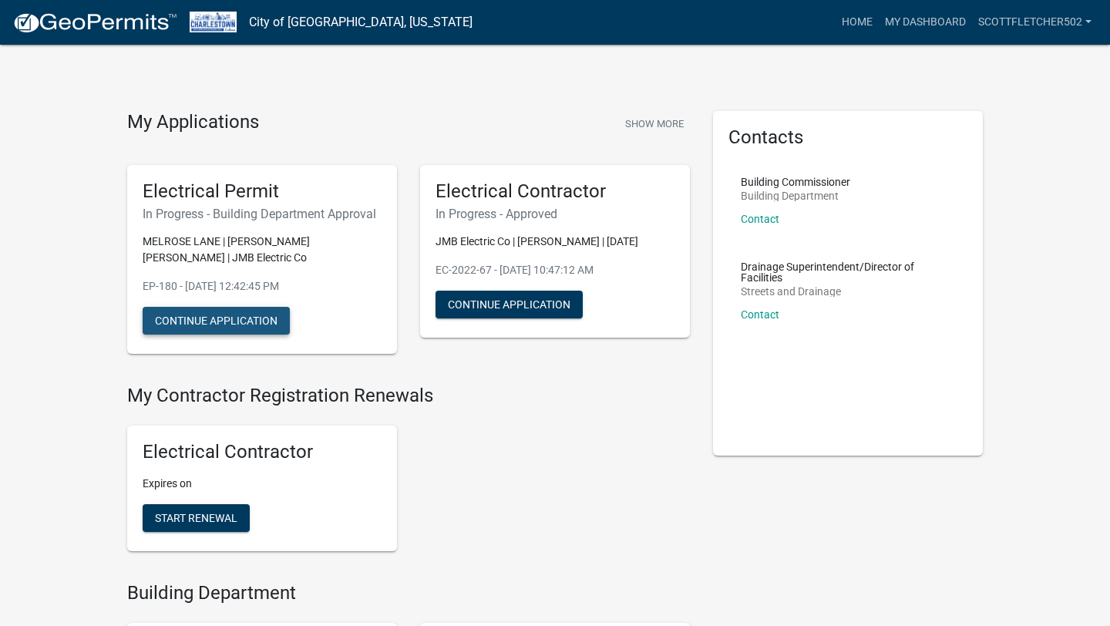
click at [244, 318] on button "Continue Application" at bounding box center [216, 321] width 147 height 28
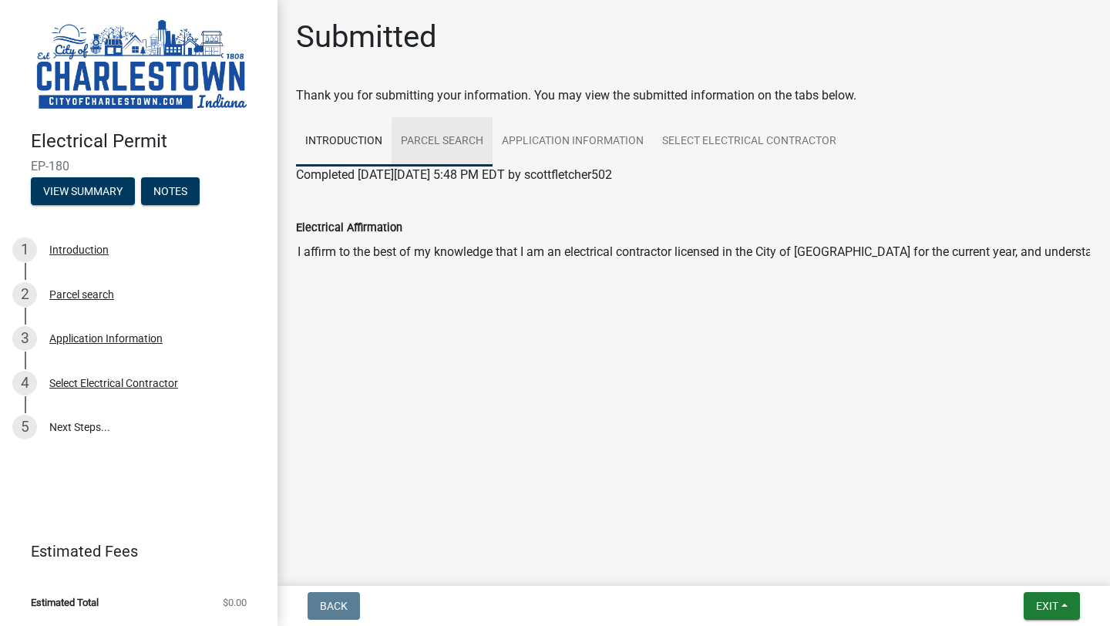
click at [462, 142] on link "Parcel search" at bounding box center [442, 141] width 101 height 49
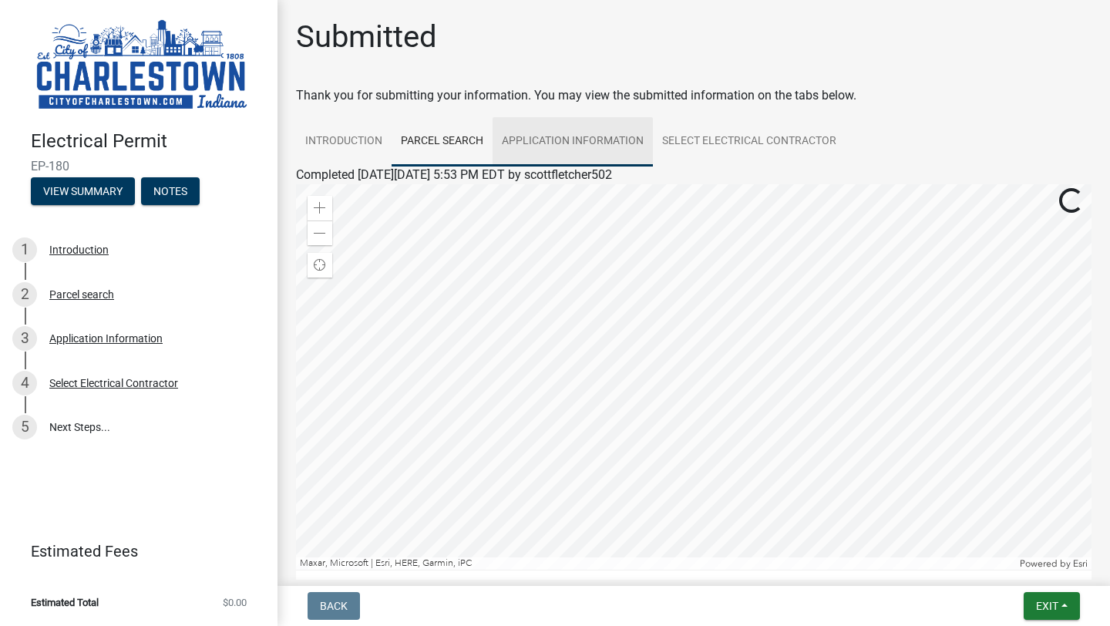
click at [572, 133] on link "Application Information" at bounding box center [573, 141] width 160 height 49
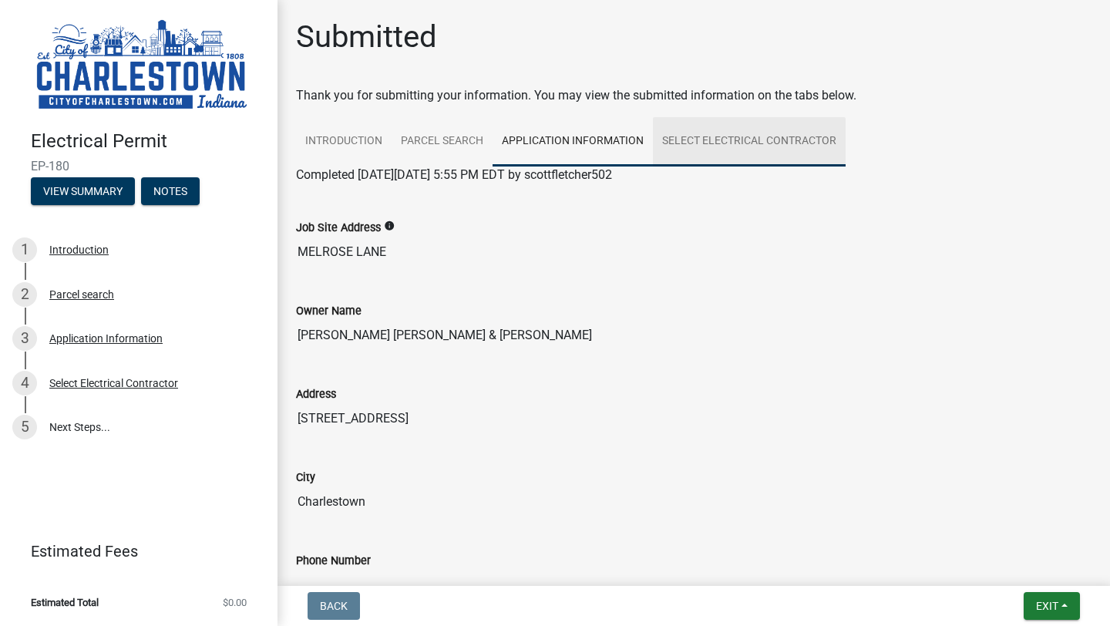
click at [739, 132] on link "Select Electrical Contractor" at bounding box center [749, 141] width 193 height 49
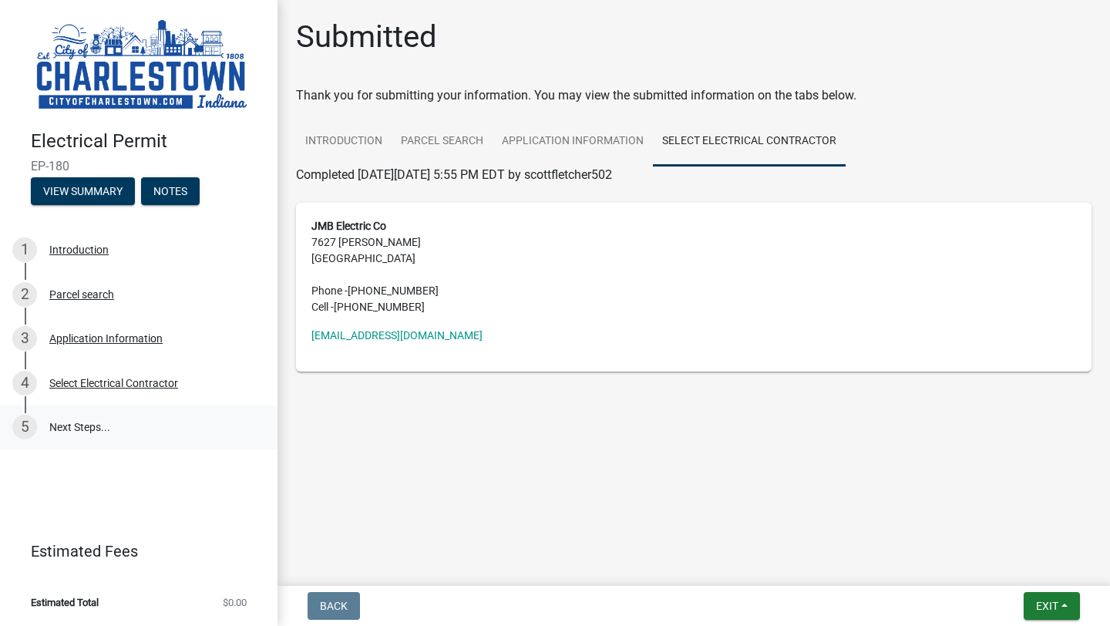
click at [76, 430] on link "5 Next Steps..." at bounding box center [139, 427] width 278 height 45
click at [1045, 611] on span "Exit" at bounding box center [1047, 606] width 22 height 12
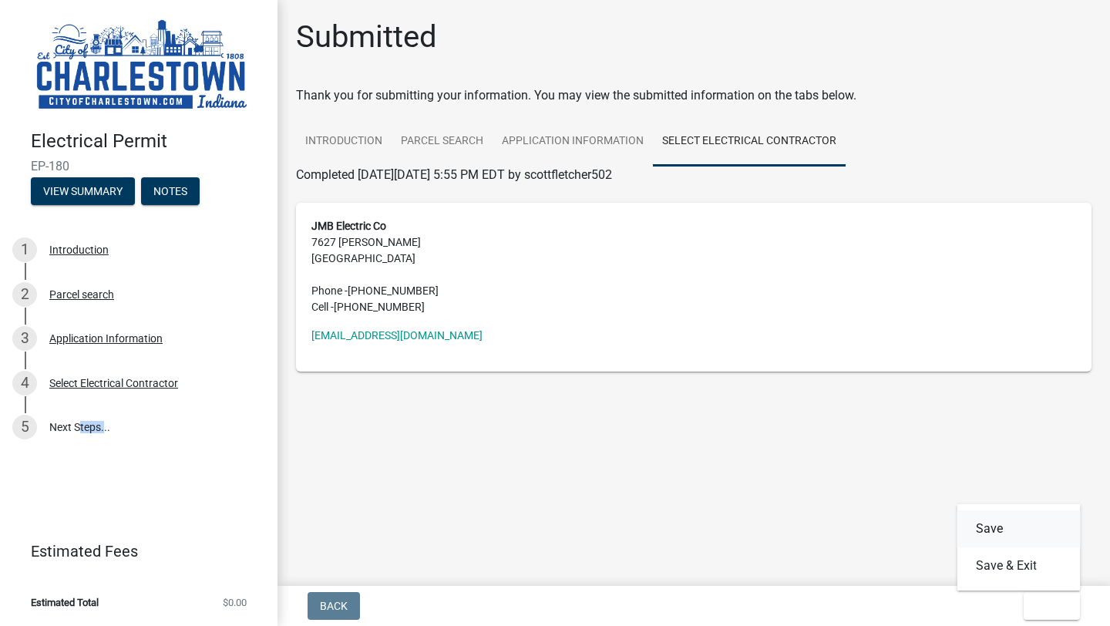
click at [977, 523] on button "Save" at bounding box center [1018, 528] width 123 height 37
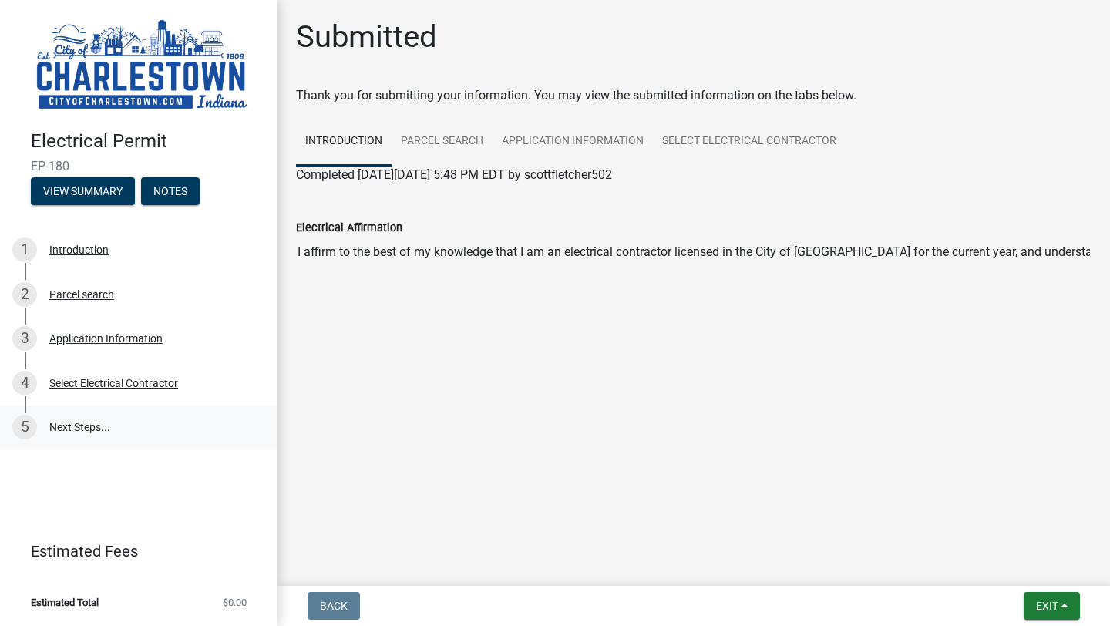
click at [29, 424] on div "5" at bounding box center [24, 427] width 25 height 25
click at [32, 424] on div "5" at bounding box center [24, 427] width 25 height 25
click at [99, 425] on link "5 Next Steps..." at bounding box center [139, 427] width 278 height 45
click at [1044, 605] on span "Exit" at bounding box center [1047, 606] width 22 height 12
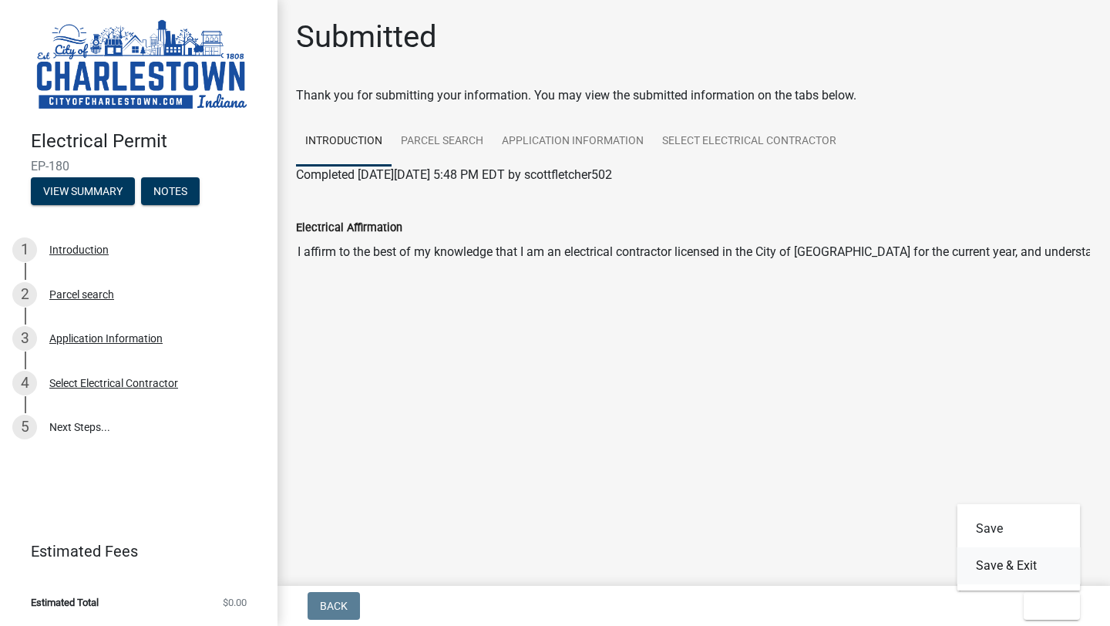
click at [1023, 567] on button "Save & Exit" at bounding box center [1018, 565] width 123 height 37
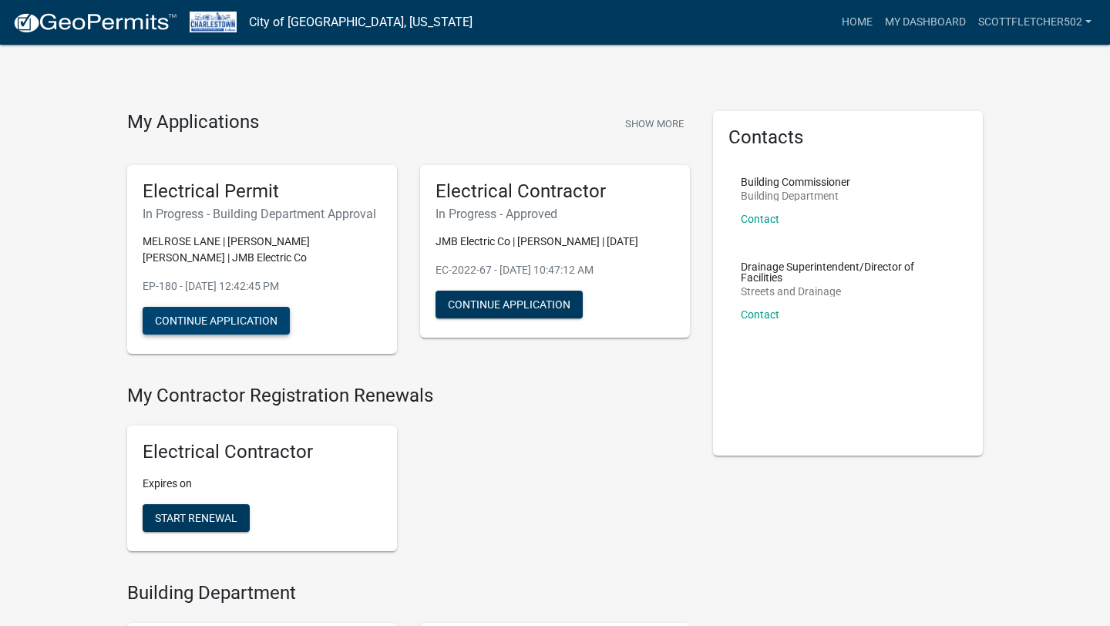
click at [252, 321] on button "Continue Application" at bounding box center [216, 321] width 147 height 28
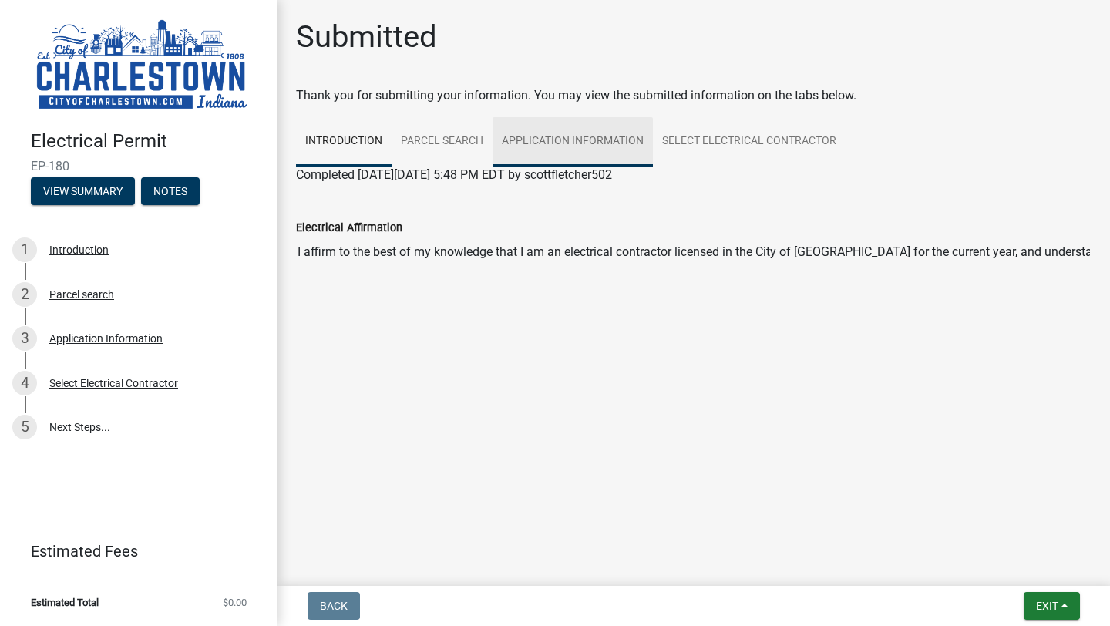
click at [586, 143] on link "Application Information" at bounding box center [573, 141] width 160 height 49
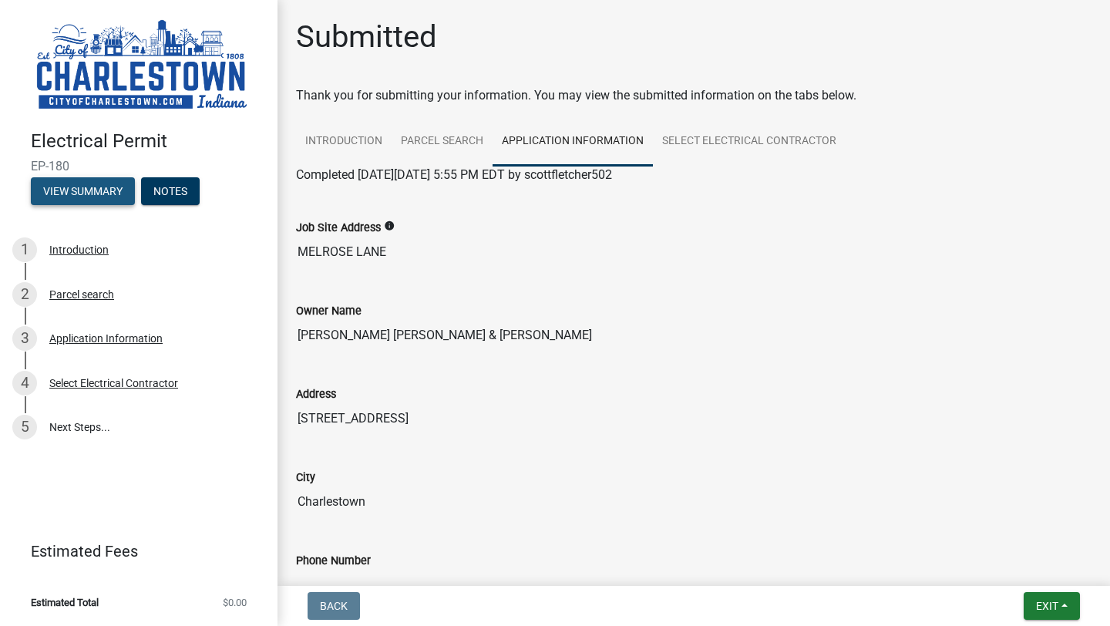
click at [84, 190] on button "View Summary" at bounding box center [83, 191] width 104 height 28
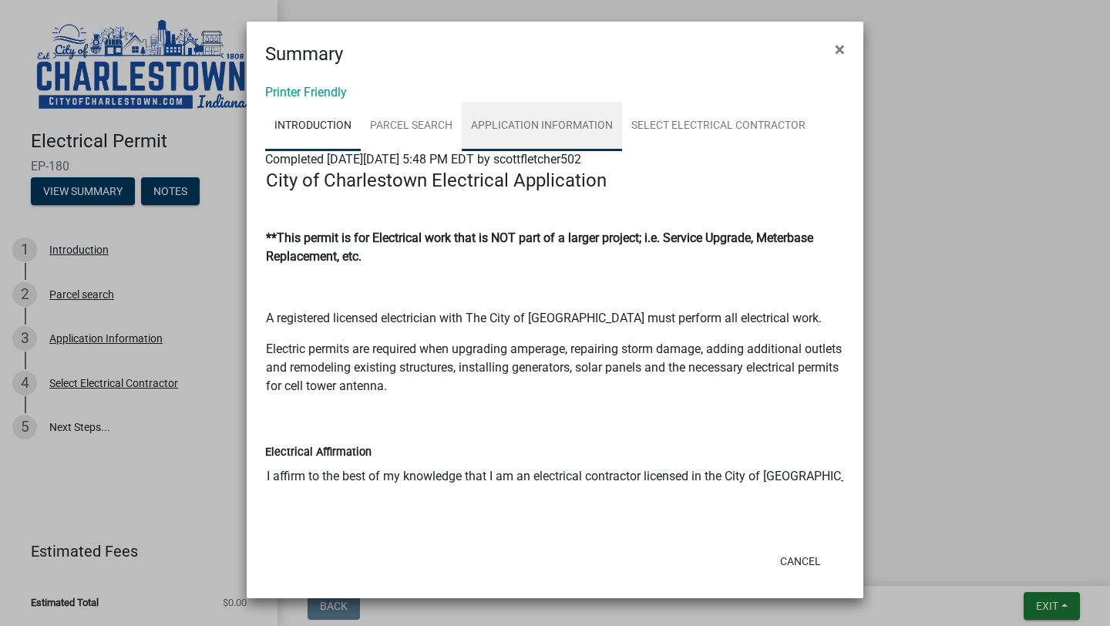
click at [560, 123] on link "Application Information" at bounding box center [542, 126] width 160 height 49
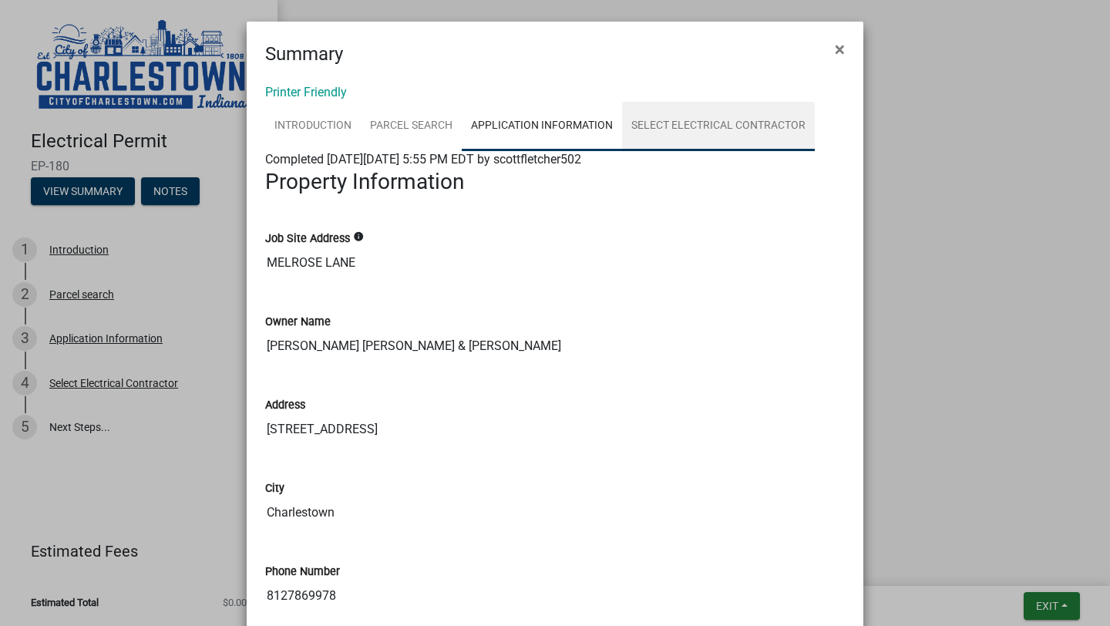
click at [688, 126] on link "Select Electrical Contractor" at bounding box center [718, 126] width 193 height 49
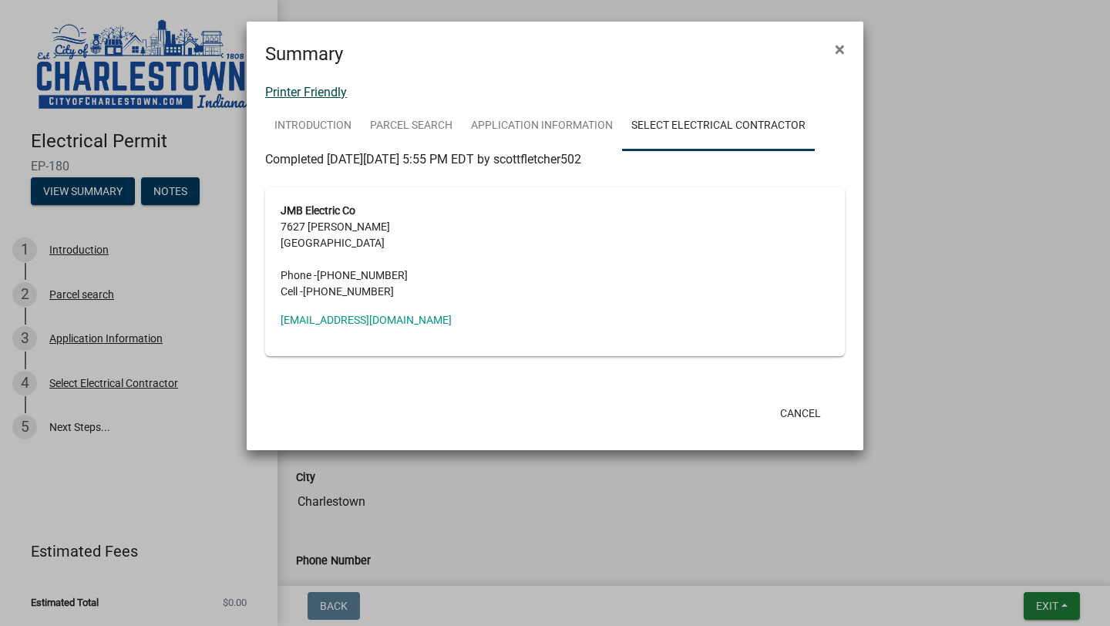
click at [325, 97] on link "Printer Friendly" at bounding box center [306, 92] width 82 height 15
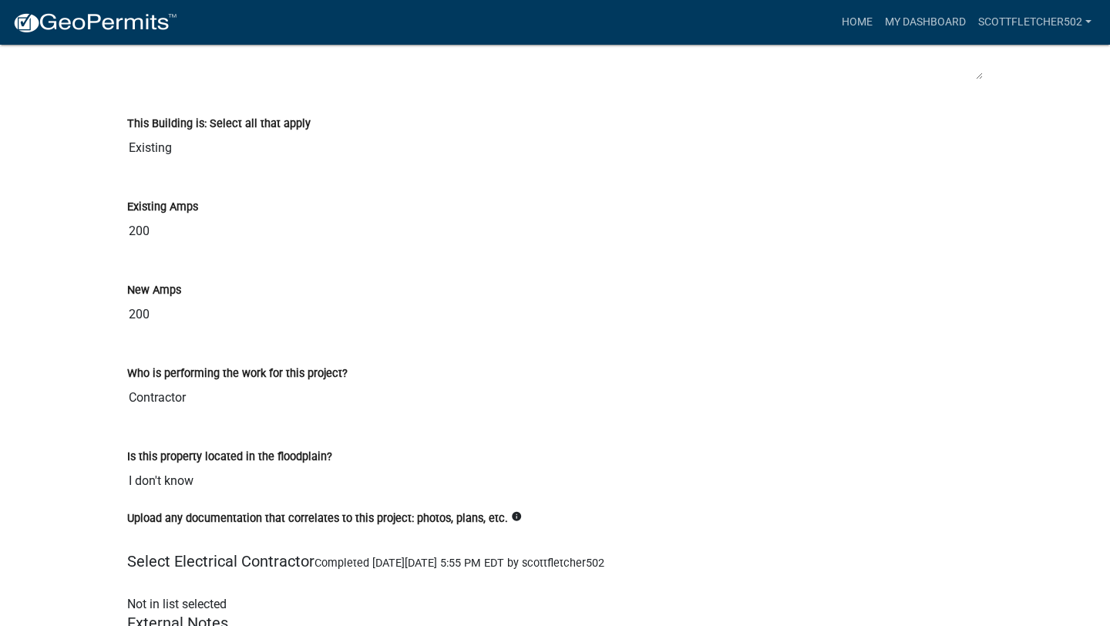
scroll to position [1982, 0]
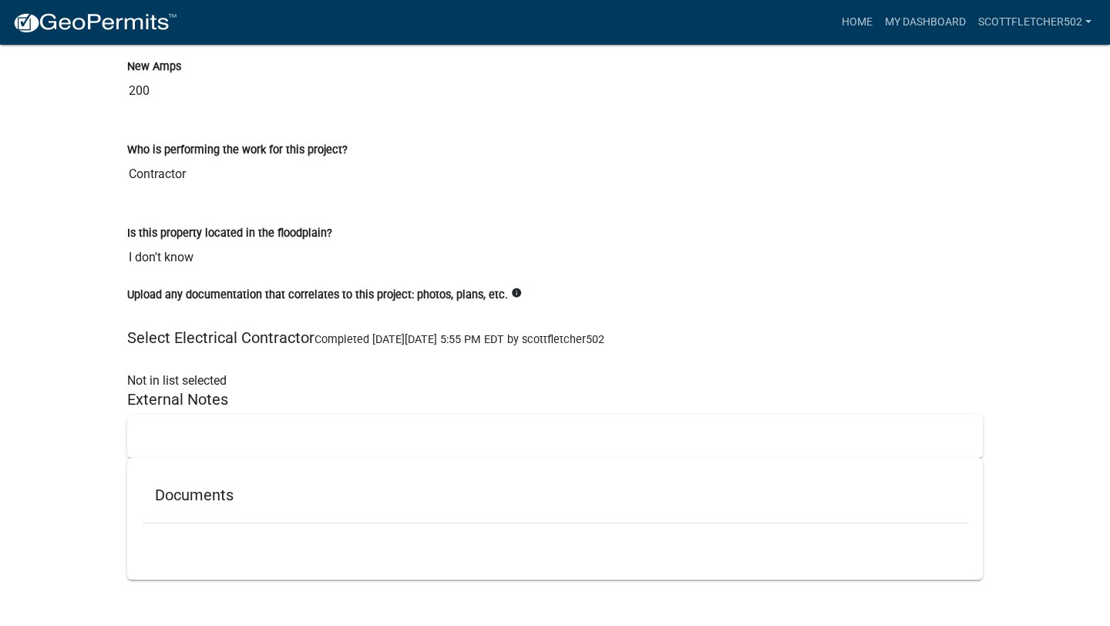
click at [189, 500] on h5 "Documents" at bounding box center [555, 495] width 800 height 19
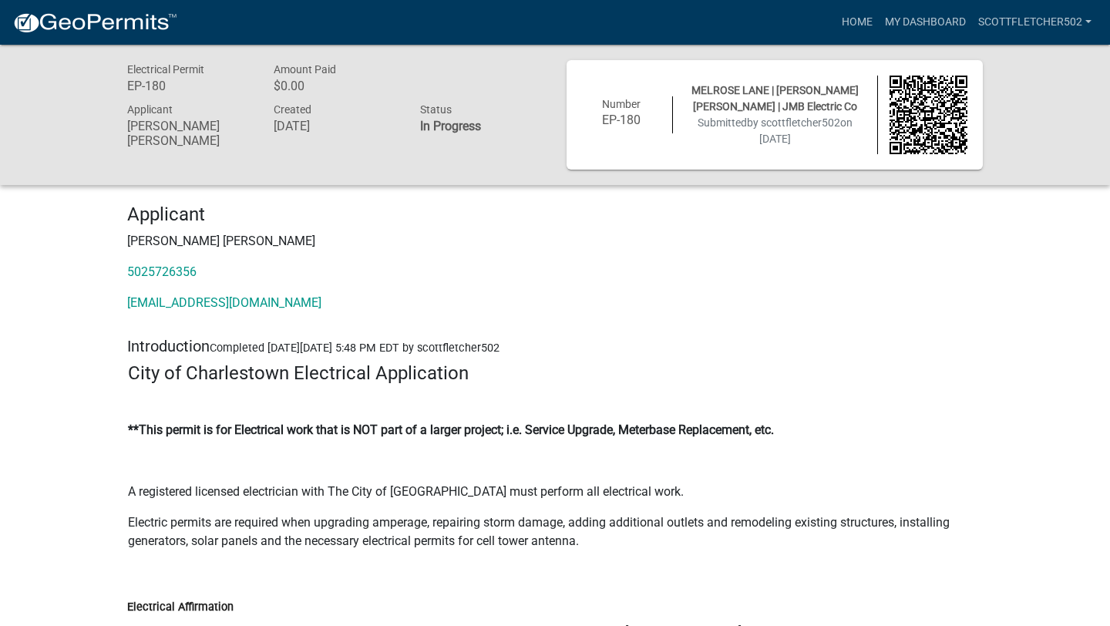
scroll to position [1, 0]
click at [918, 22] on link "My Dashboard" at bounding box center [925, 22] width 93 height 29
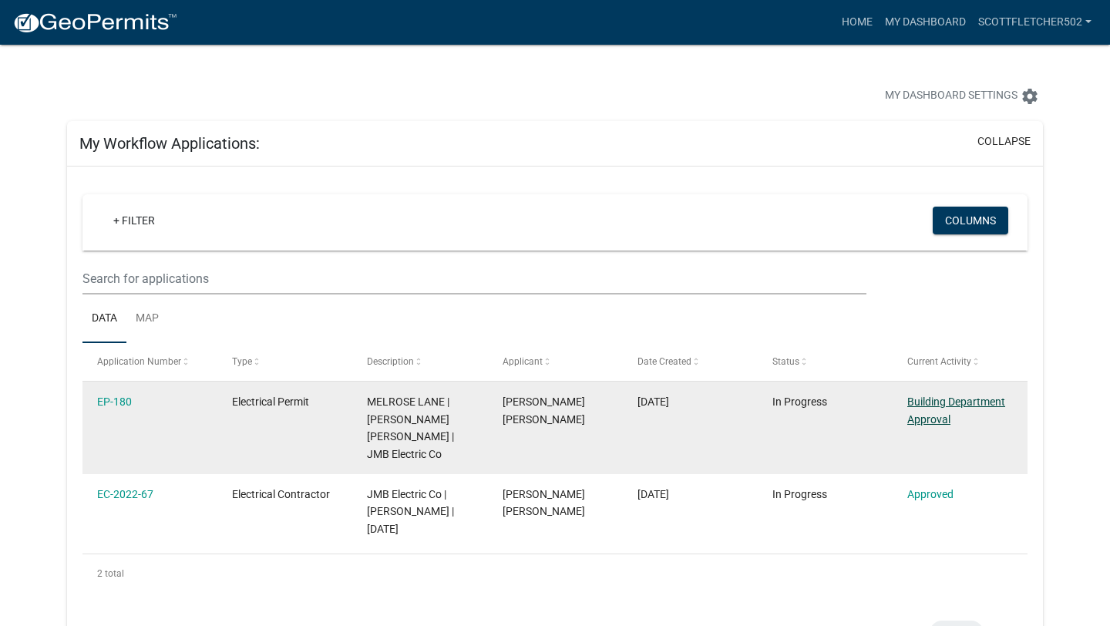
click at [948, 404] on link "Building Department Approval" at bounding box center [956, 410] width 98 height 30
click at [119, 402] on link "EP-180" at bounding box center [114, 402] width 35 height 12
